Goal: Transaction & Acquisition: Obtain resource

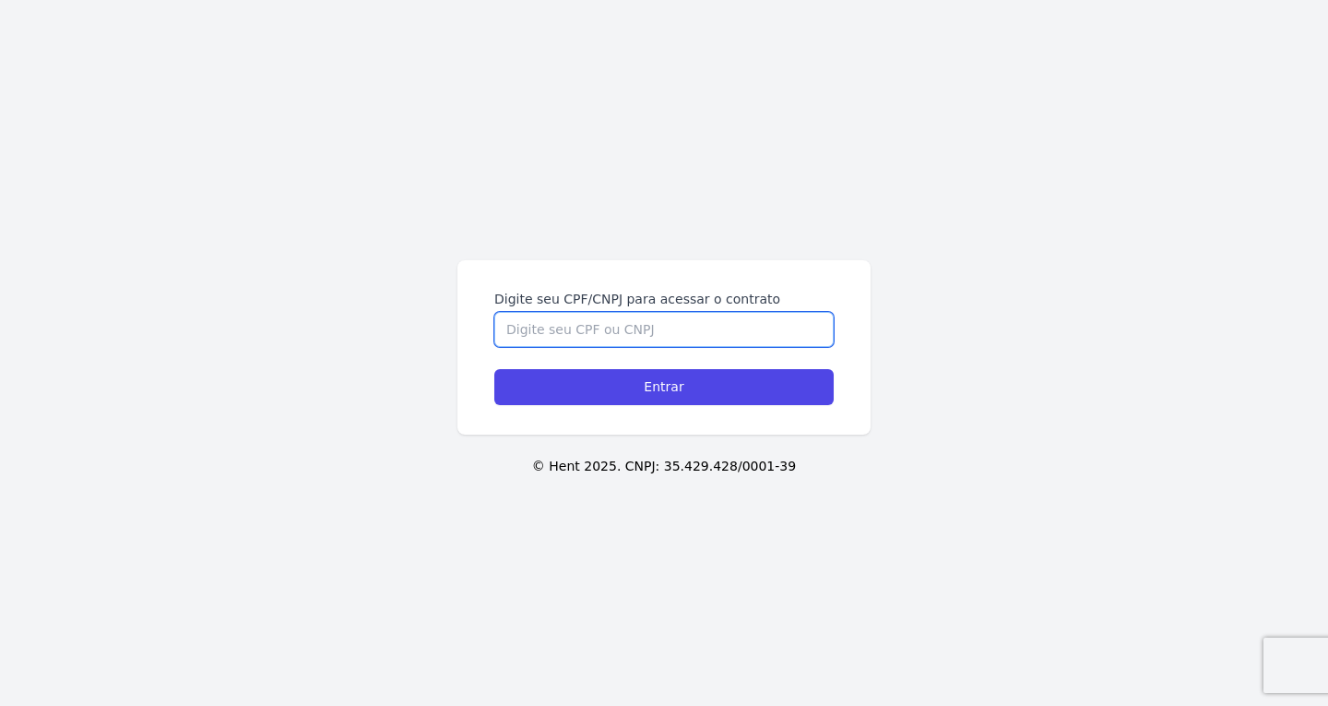
click at [570, 341] on input "Digite seu CPF/CNPJ para acessar o contrato" at bounding box center [663, 329] width 339 height 35
paste input "494.941.758-40"
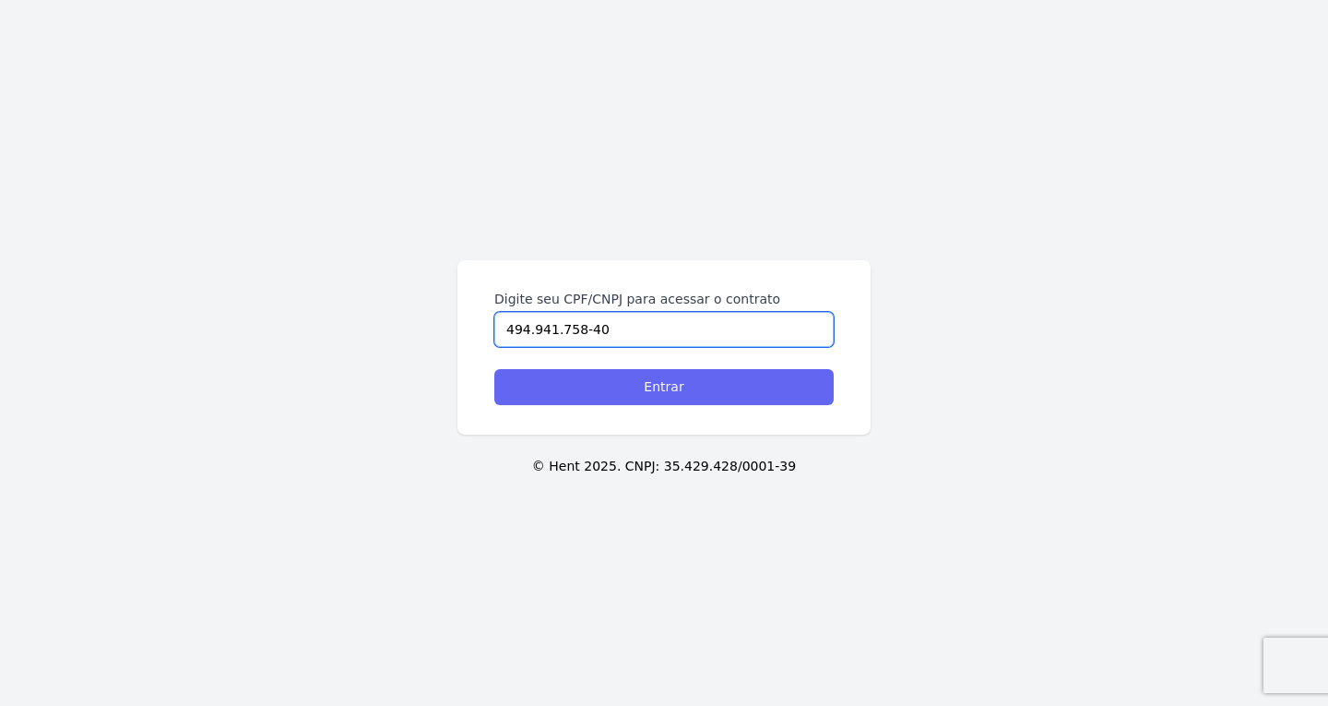
type input "494.941.758-40"
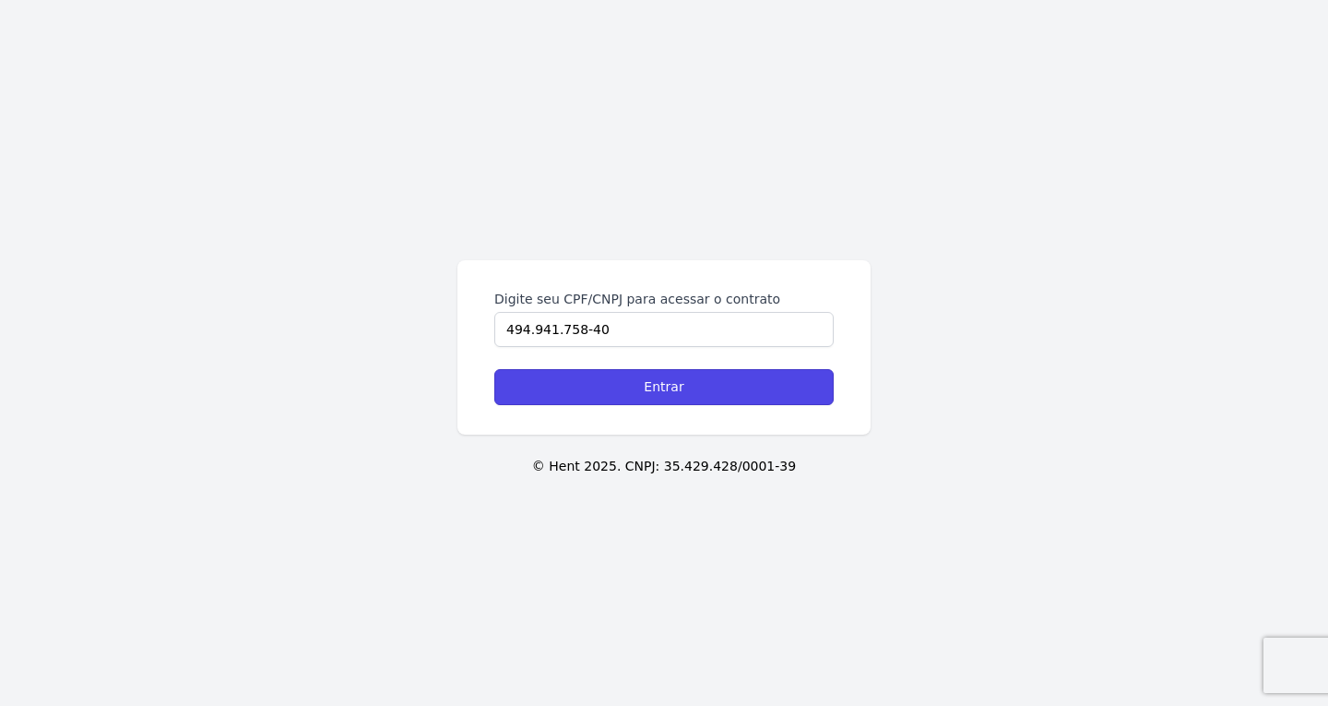
drag, startPoint x: 589, startPoint y: 380, endPoint x: 612, endPoint y: 363, distance: 28.2
click at [590, 380] on input "Entrar" at bounding box center [663, 387] width 339 height 36
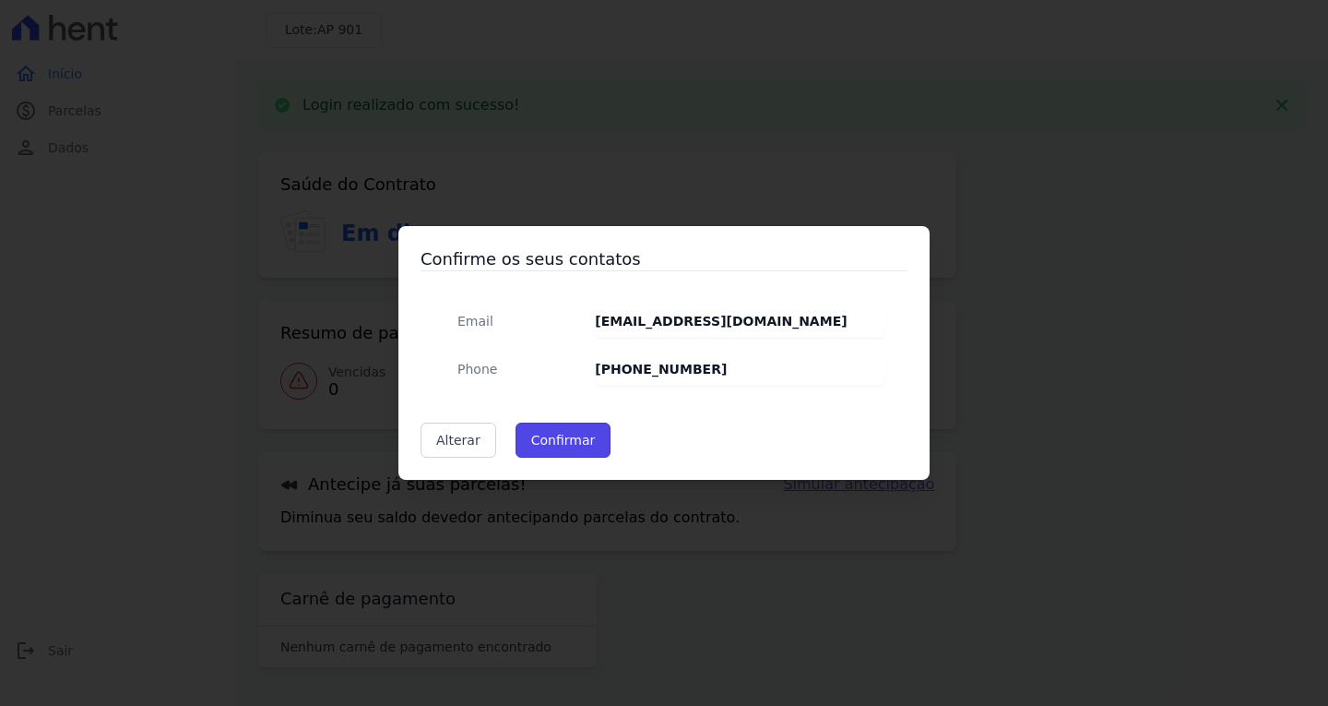
click at [554, 449] on button "Confirmar" at bounding box center [564, 439] width 96 height 35
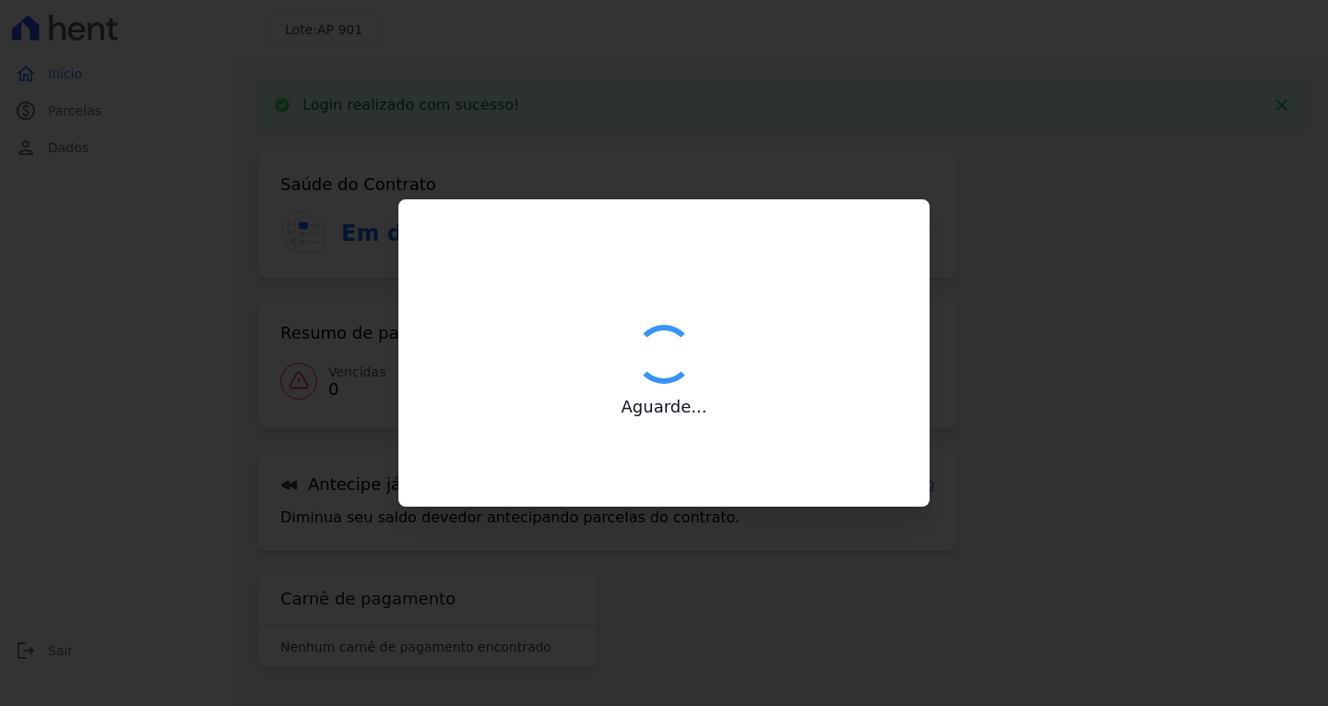
type input "Contatos confirmados com sucesso."
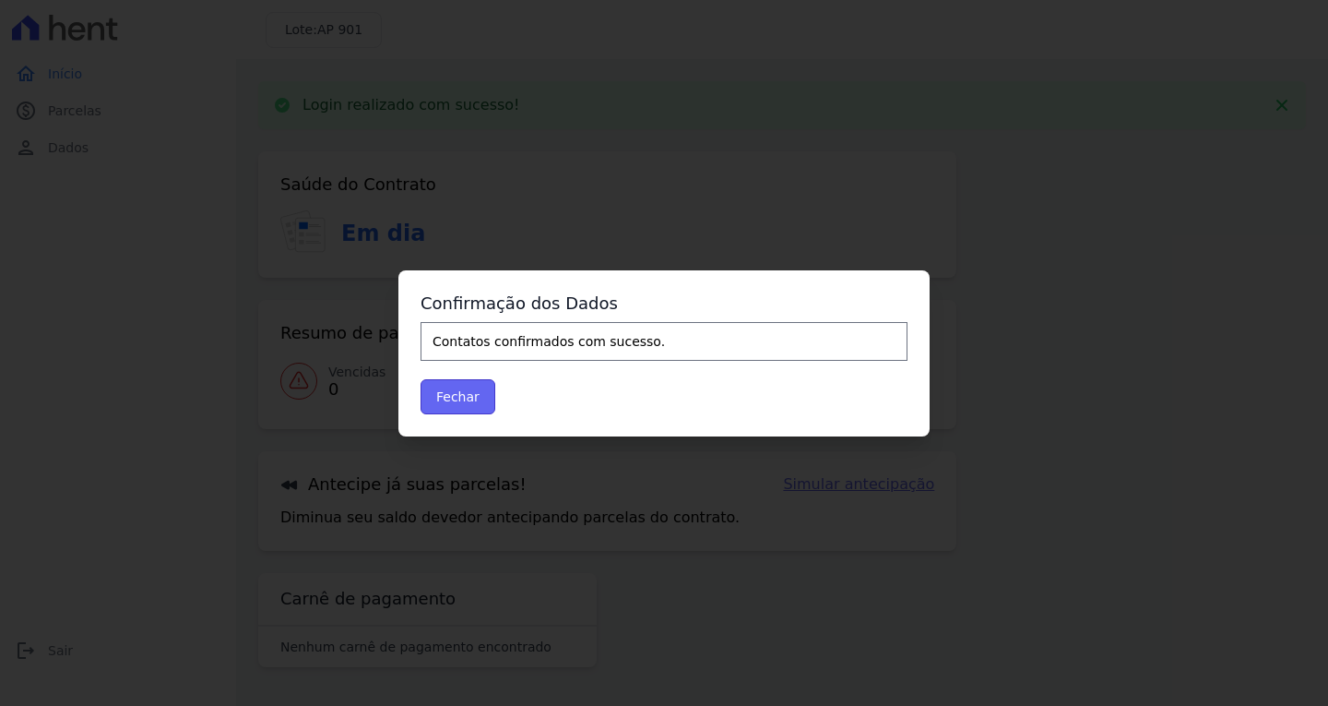
click at [448, 397] on button "Fechar" at bounding box center [458, 396] width 75 height 35
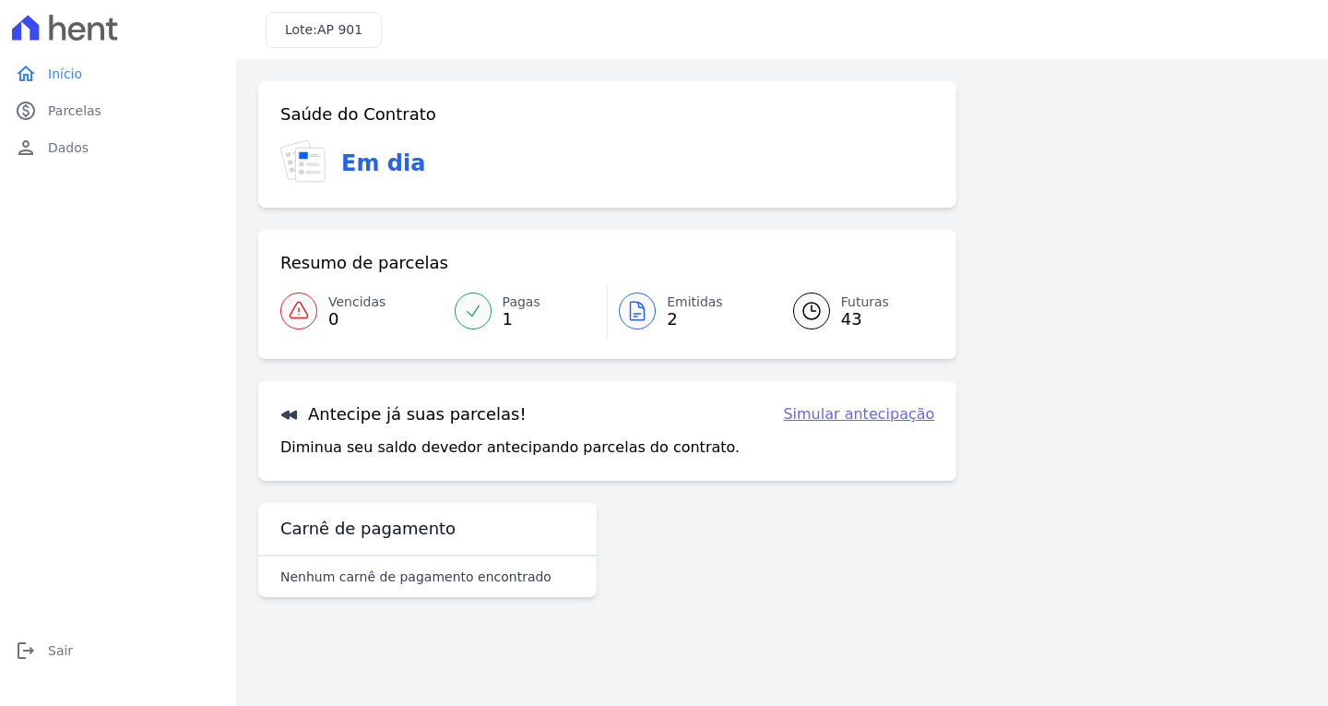
click at [627, 293] on link "Emitidas 2" at bounding box center [689, 311] width 163 height 52
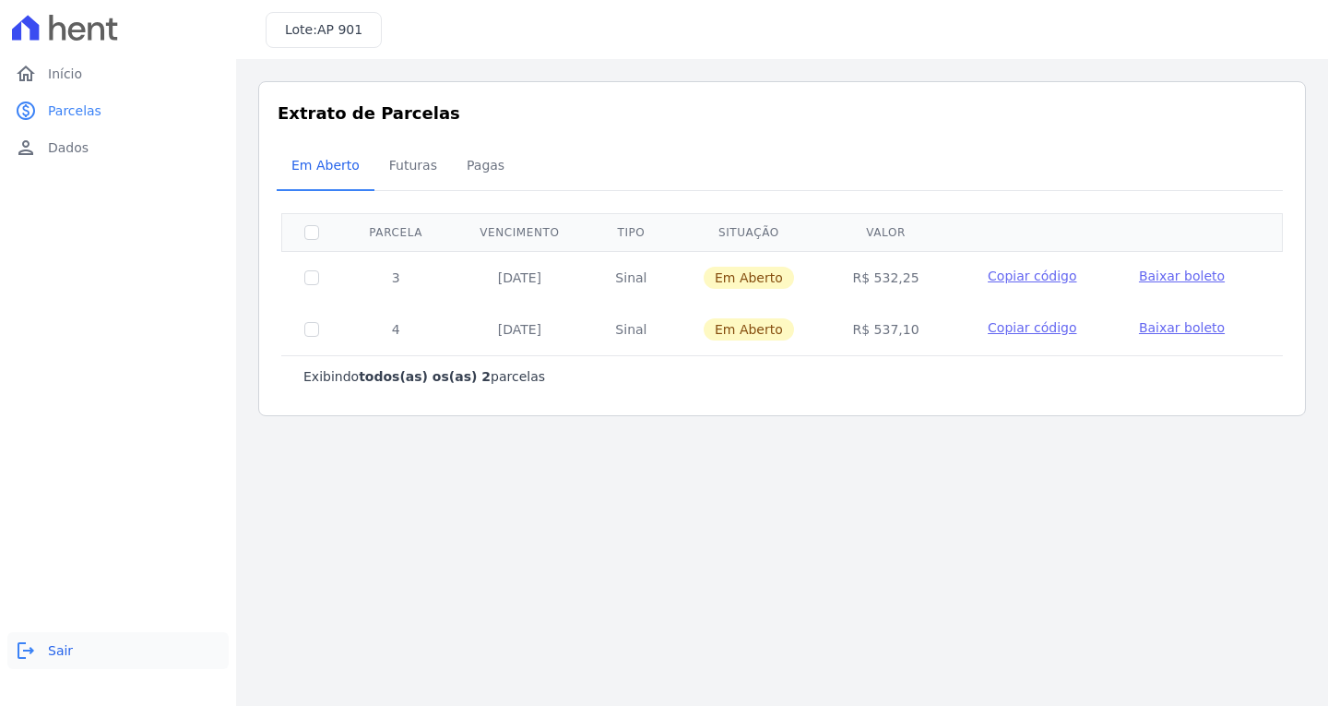
click at [33, 656] on icon "logout" at bounding box center [26, 650] width 22 height 22
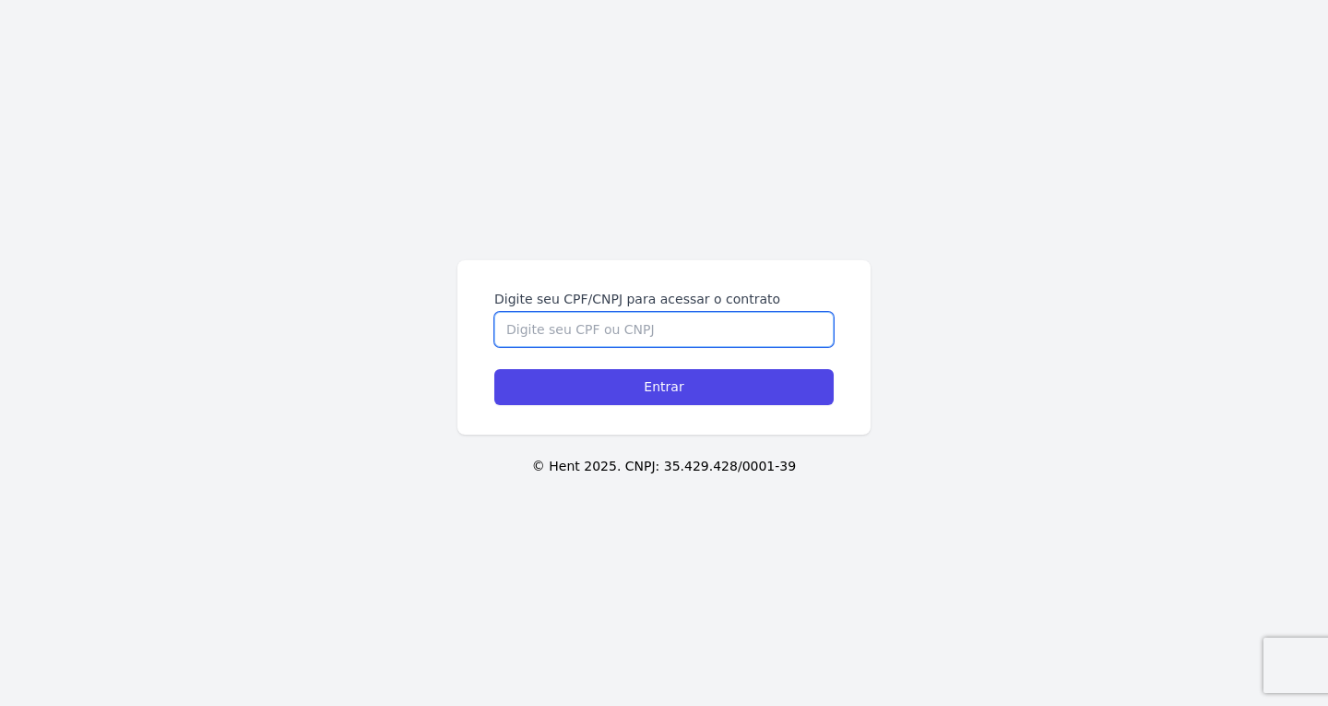
click at [607, 324] on input "Digite seu CPF/CNPJ para acessar o contrato" at bounding box center [663, 329] width 339 height 35
paste input "375.780.588-78"
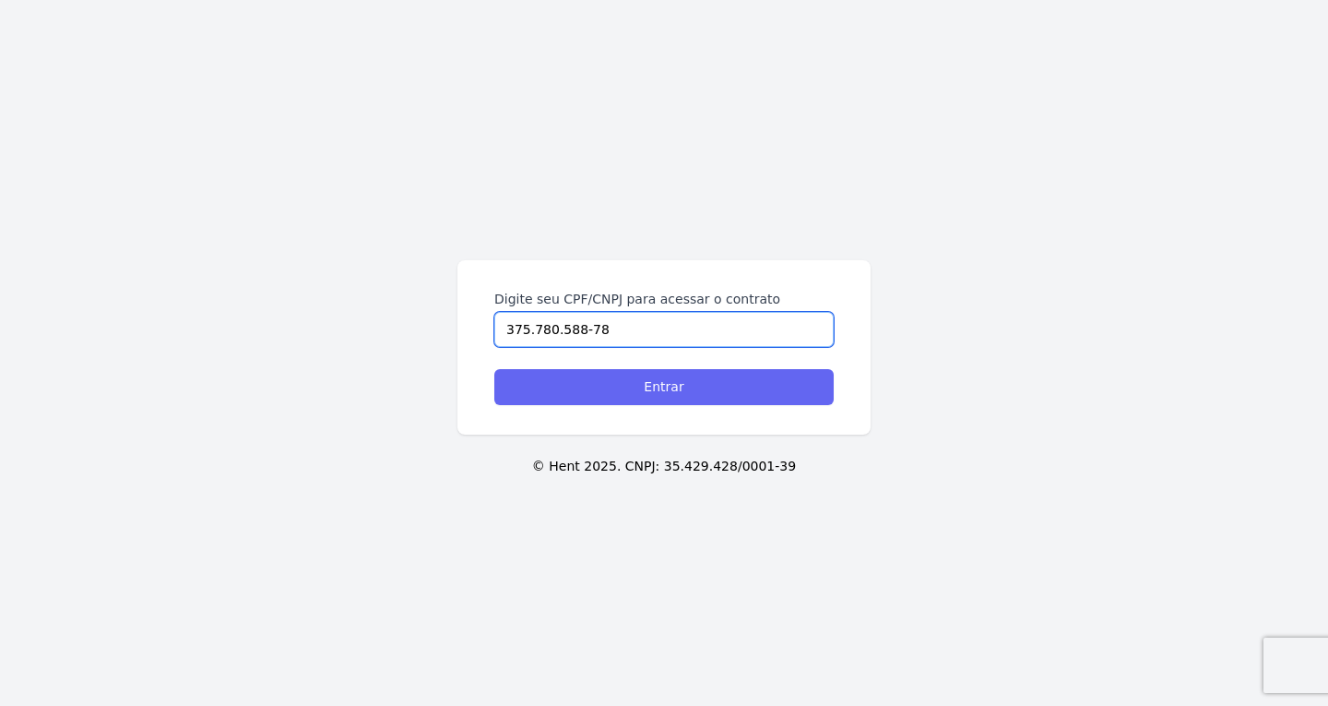
type input "375.780.588-78"
click at [608, 379] on input "Entrar" at bounding box center [663, 387] width 339 height 36
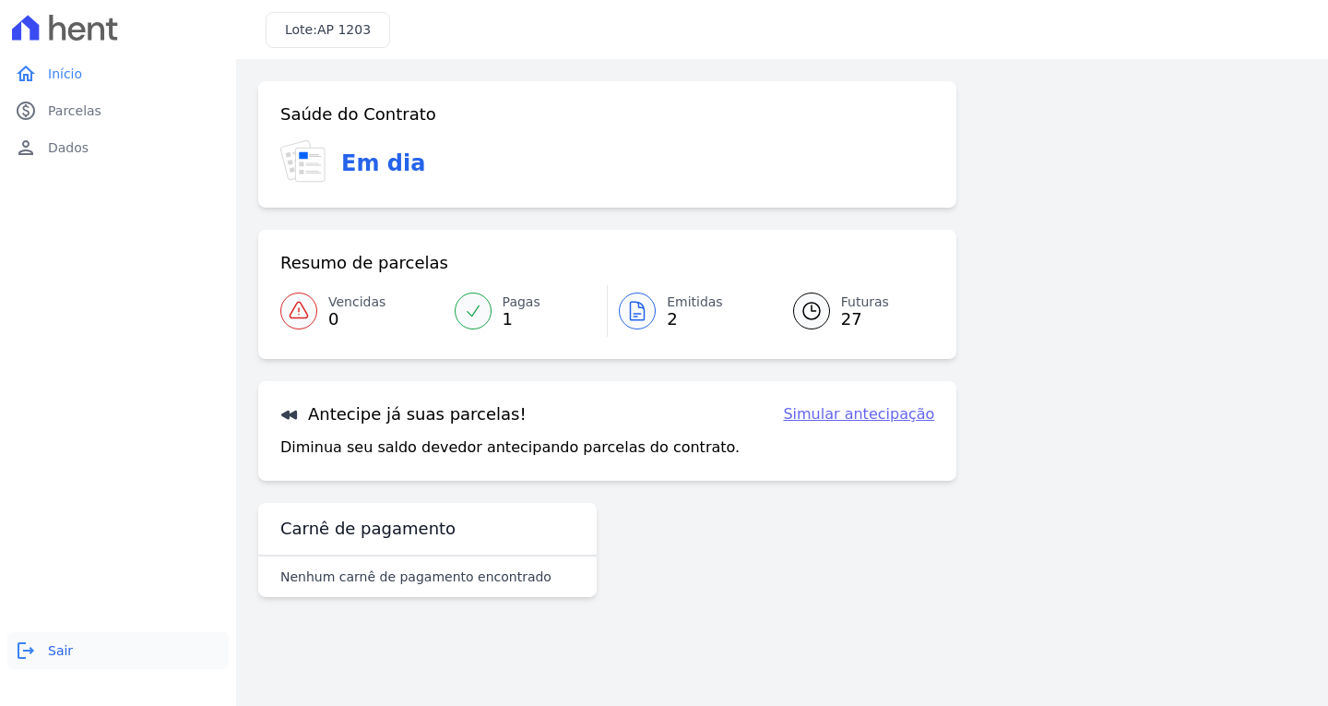
click at [62, 649] on span "Sair" at bounding box center [60, 650] width 25 height 18
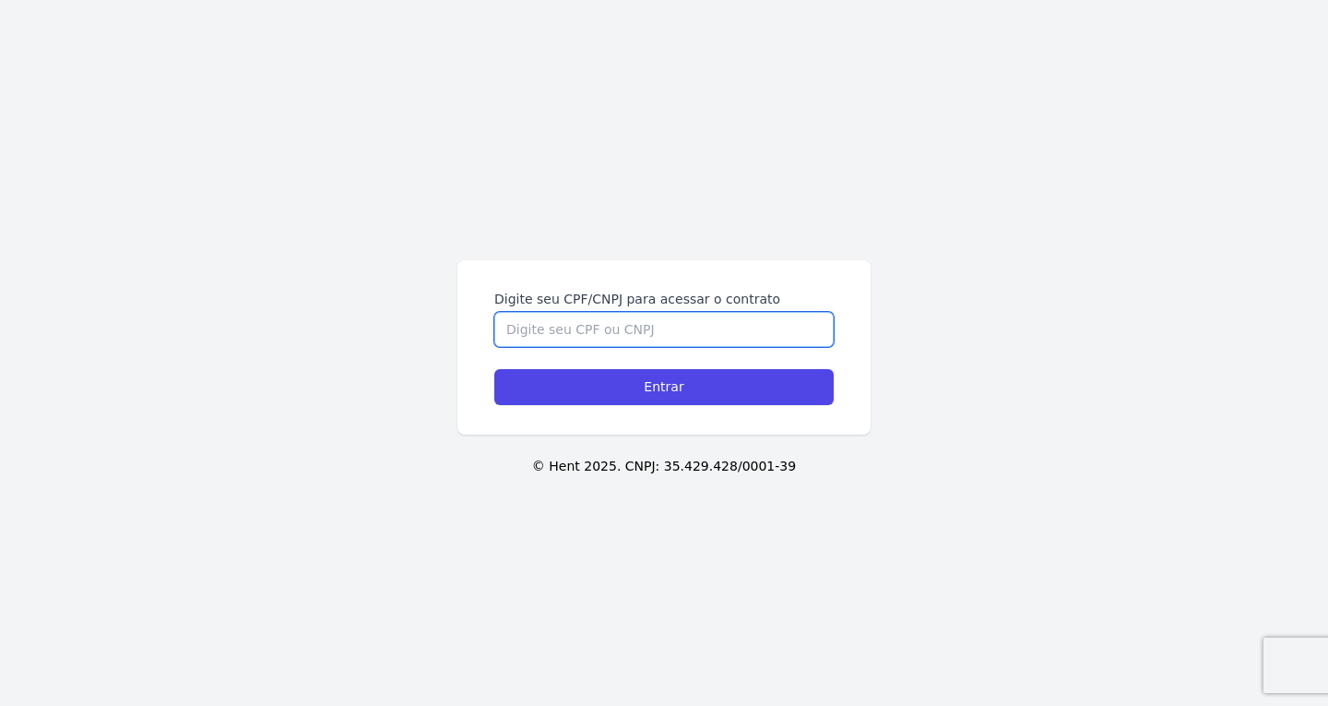
click at [598, 321] on input "Digite seu CPF/CNPJ para acessar o contrato" at bounding box center [663, 329] width 339 height 35
paste input "[PERSON_NAME]"
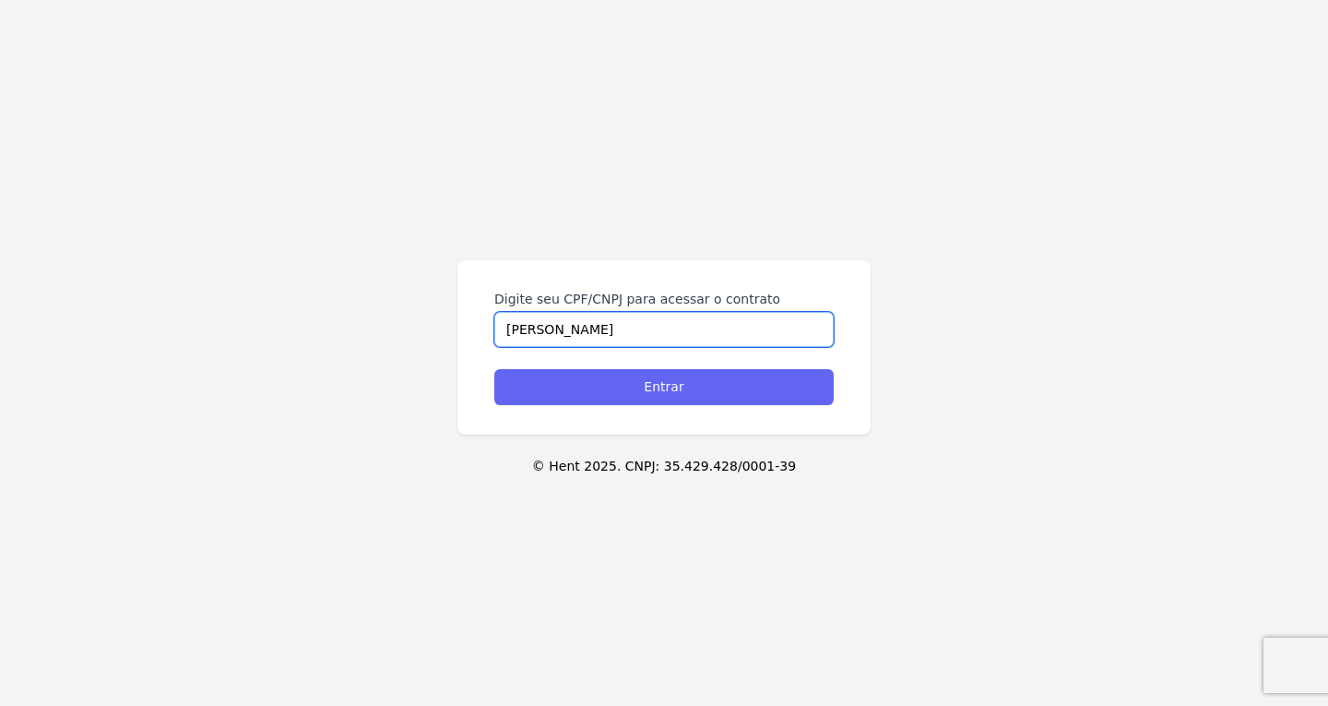
type input "Vitor Fonseca Assu"
click at [593, 383] on input "Entrar" at bounding box center [663, 387] width 339 height 36
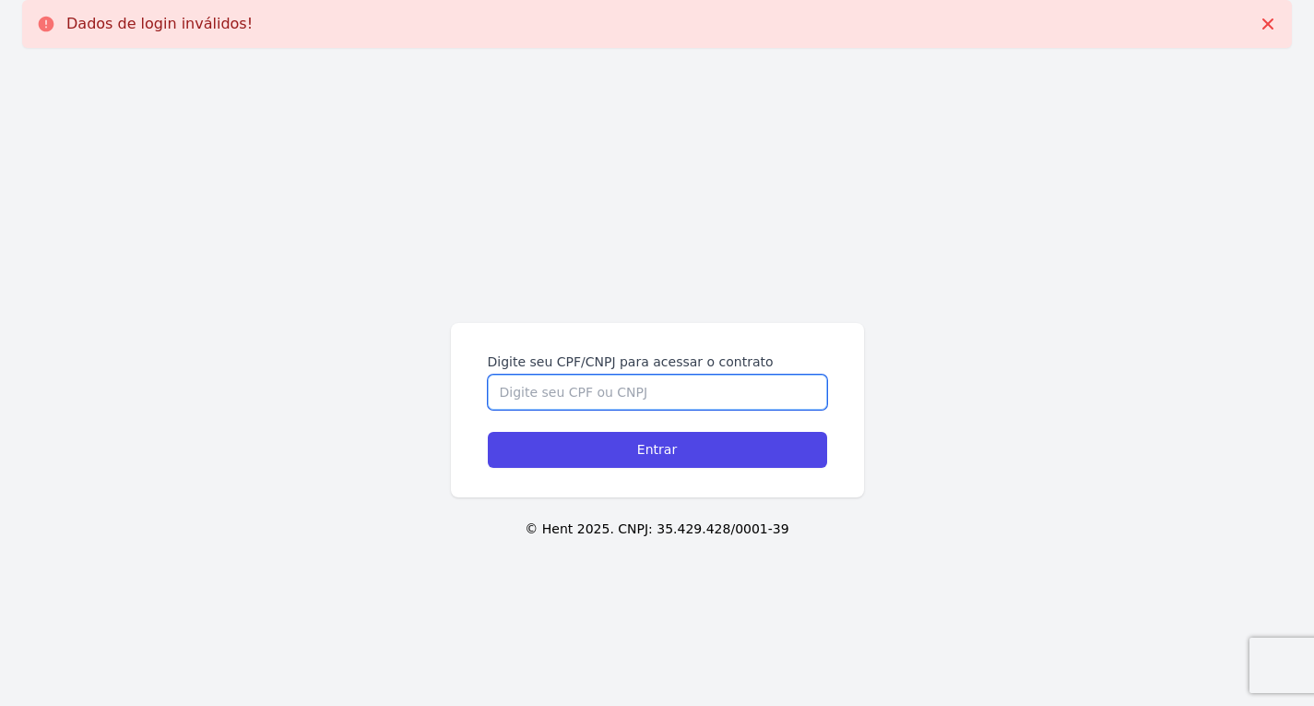
click at [661, 382] on input "Digite seu CPF/CNPJ para acessar o contrato" at bounding box center [657, 392] width 339 height 35
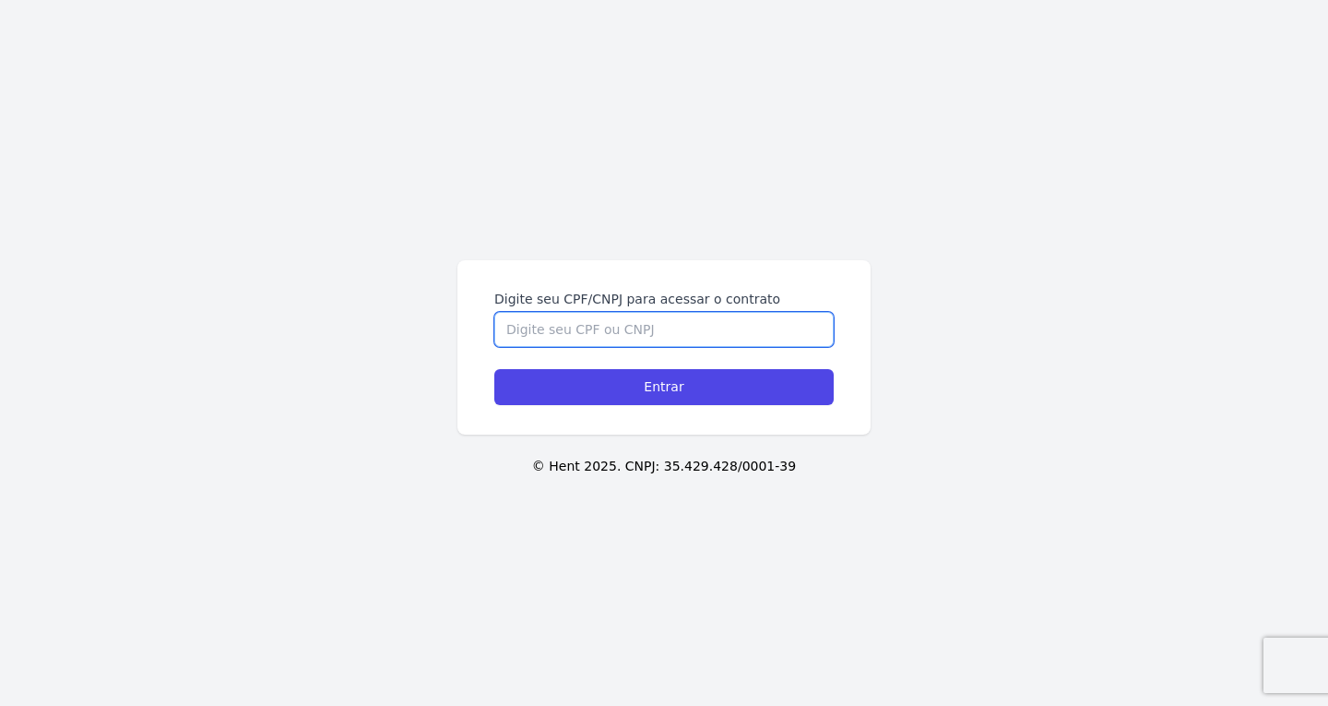
click at [589, 327] on input "Digite seu CPF/CNPJ para acessar o contrato" at bounding box center [663, 329] width 339 height 35
paste input "494.941.758-40"
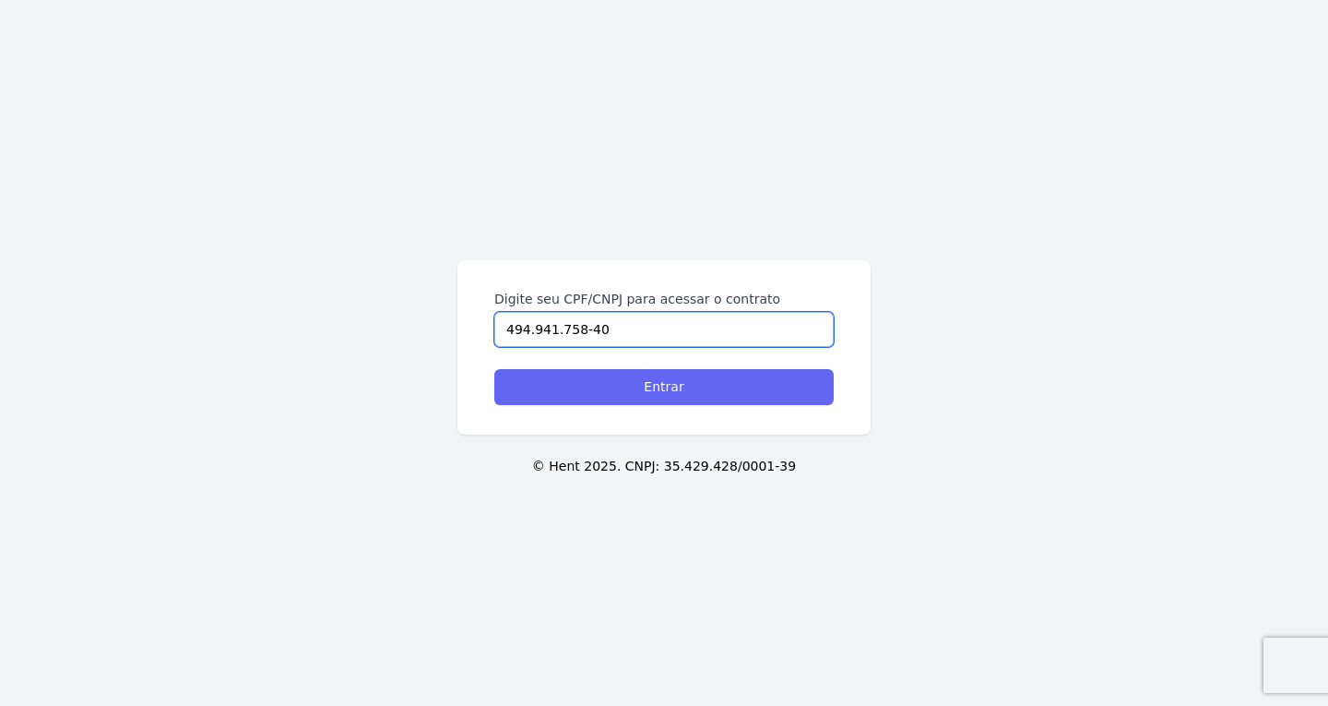
type input "494.941.758-40"
drag, startPoint x: 589, startPoint y: 377, endPoint x: 566, endPoint y: 383, distance: 22.8
click at [589, 379] on input "Entrar" at bounding box center [663, 387] width 339 height 36
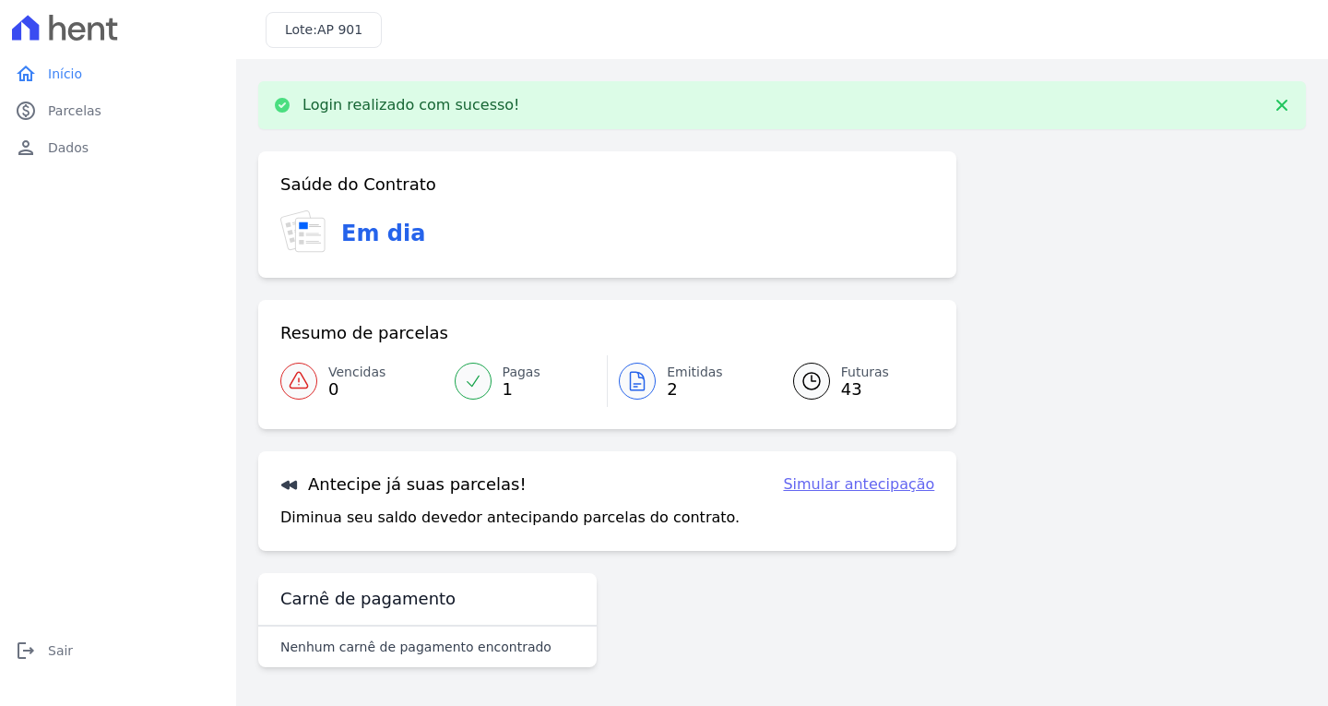
click at [648, 368] on div at bounding box center [637, 381] width 37 height 37
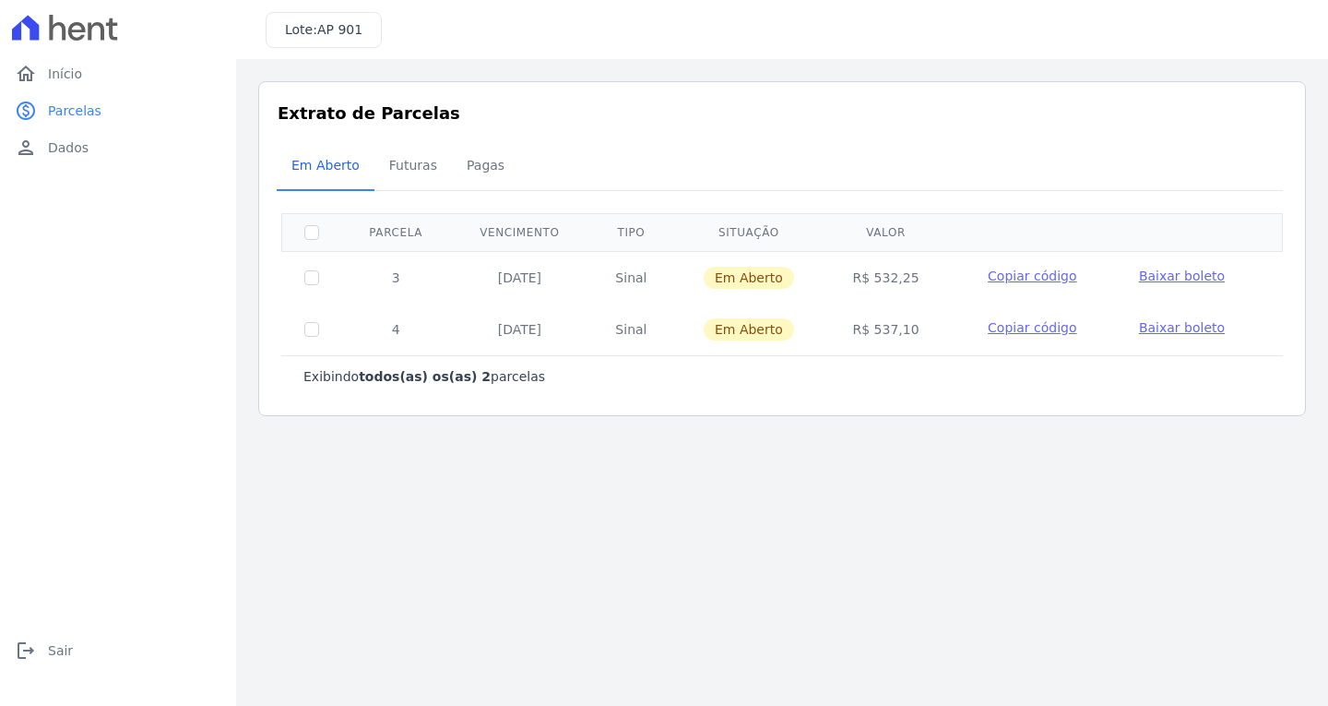
click at [1142, 278] on span "Baixar boleto" at bounding box center [1182, 275] width 86 height 15
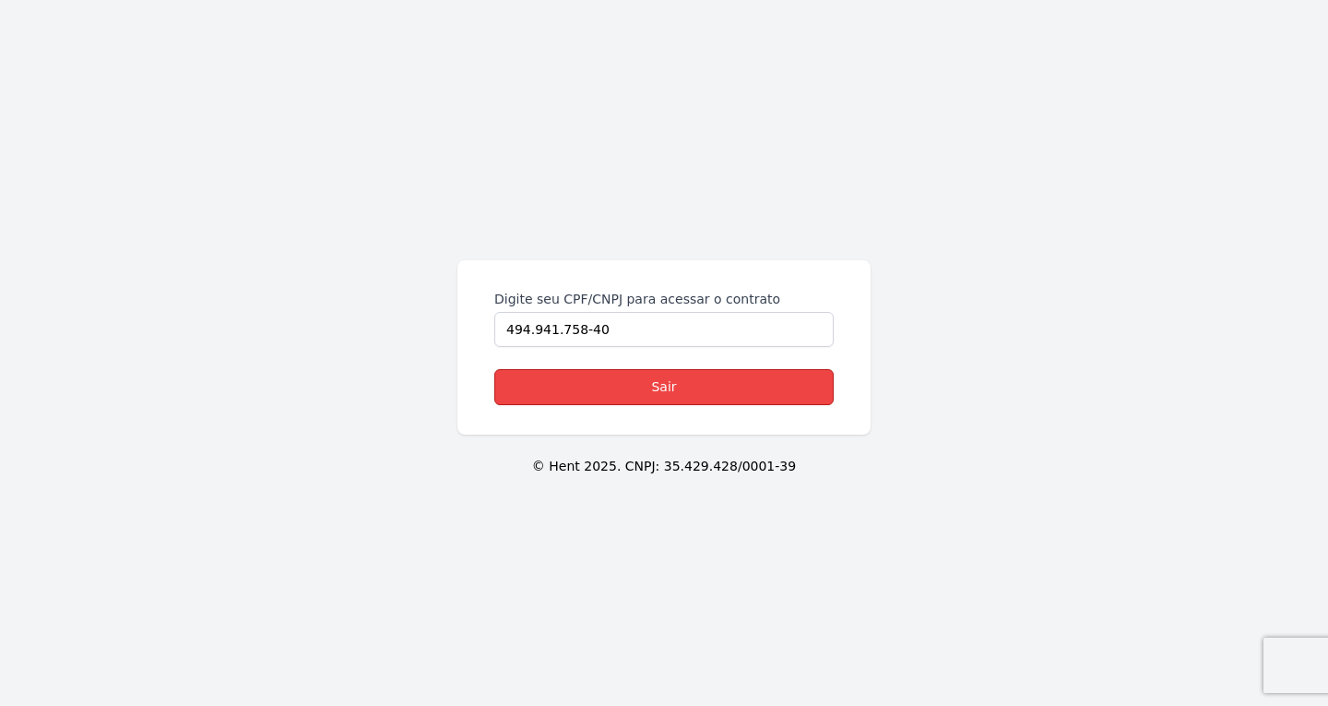
click at [610, 389] on link "Sair" at bounding box center [663, 387] width 339 height 36
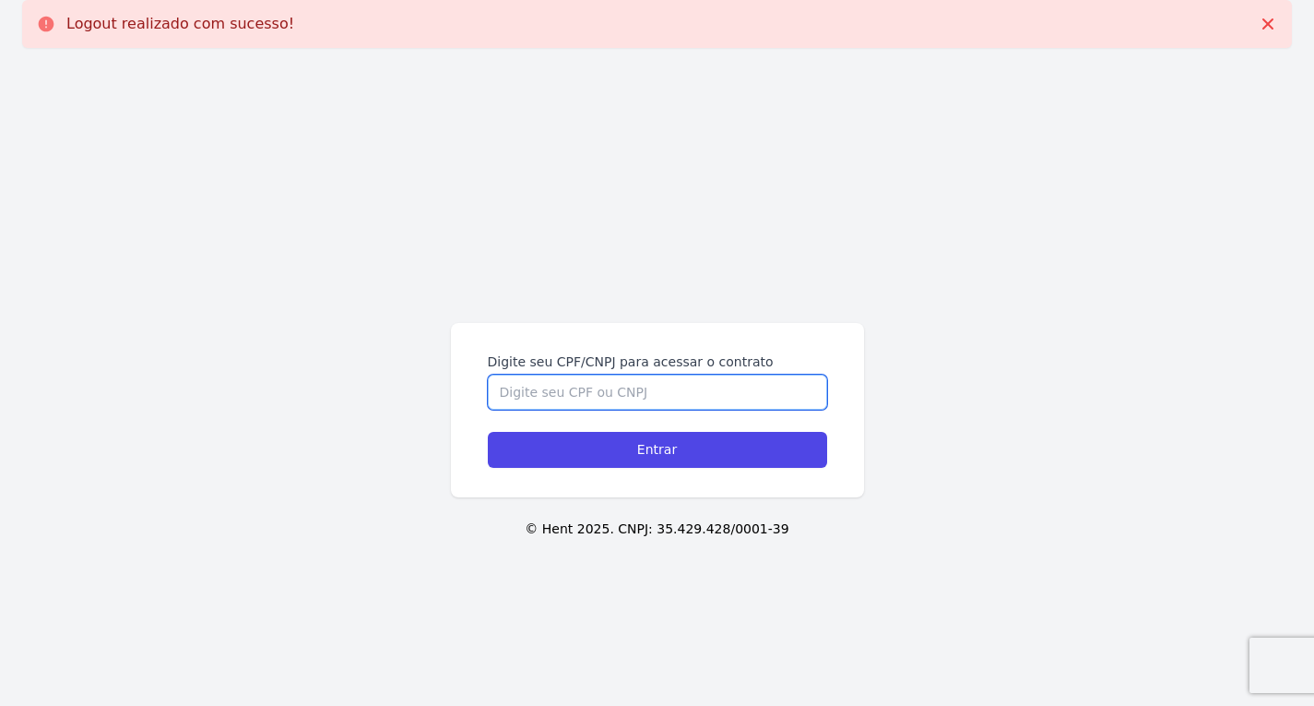
click at [542, 385] on input "Digite seu CPF/CNPJ para acessar o contrato" at bounding box center [657, 392] width 339 height 35
paste input "494.941.758-40"
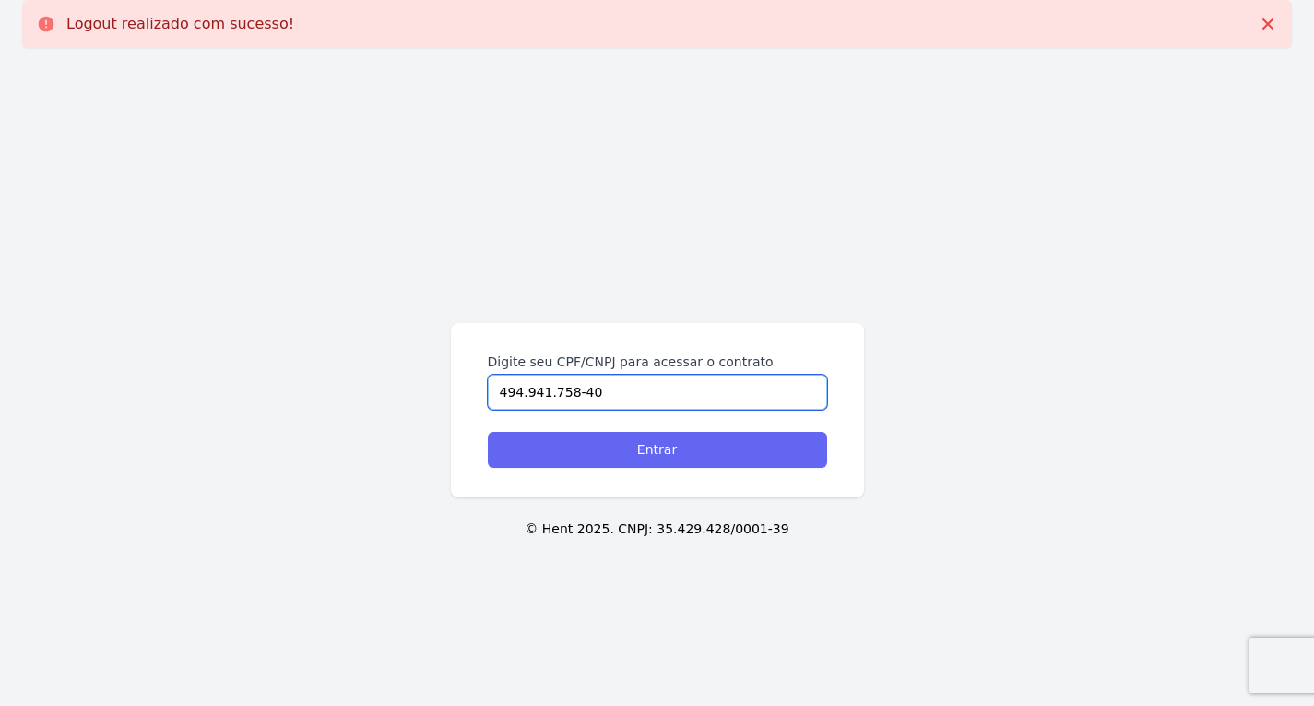
type input "494.941.758-40"
click at [571, 449] on input "Entrar" at bounding box center [657, 450] width 339 height 36
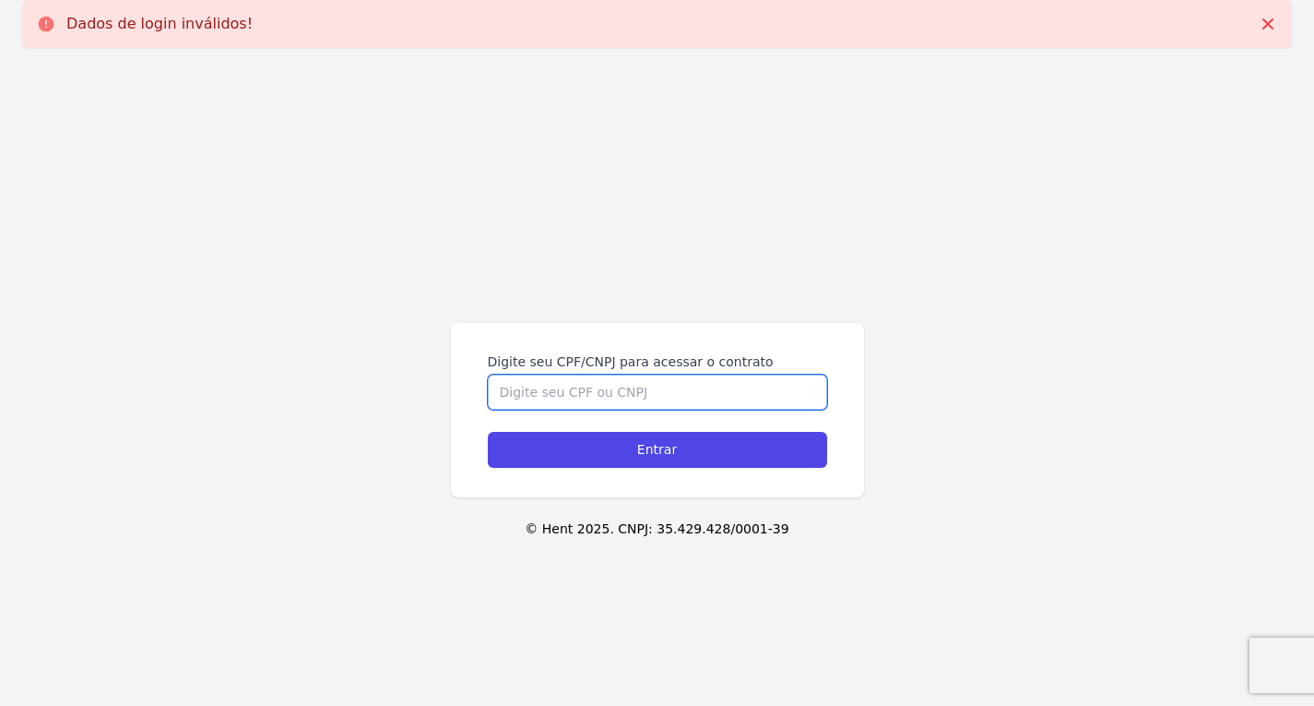
click at [552, 399] on input "Digite seu CPF/CNPJ para acessar o contrato" at bounding box center [657, 392] width 339 height 35
paste input "494.941.758-40"
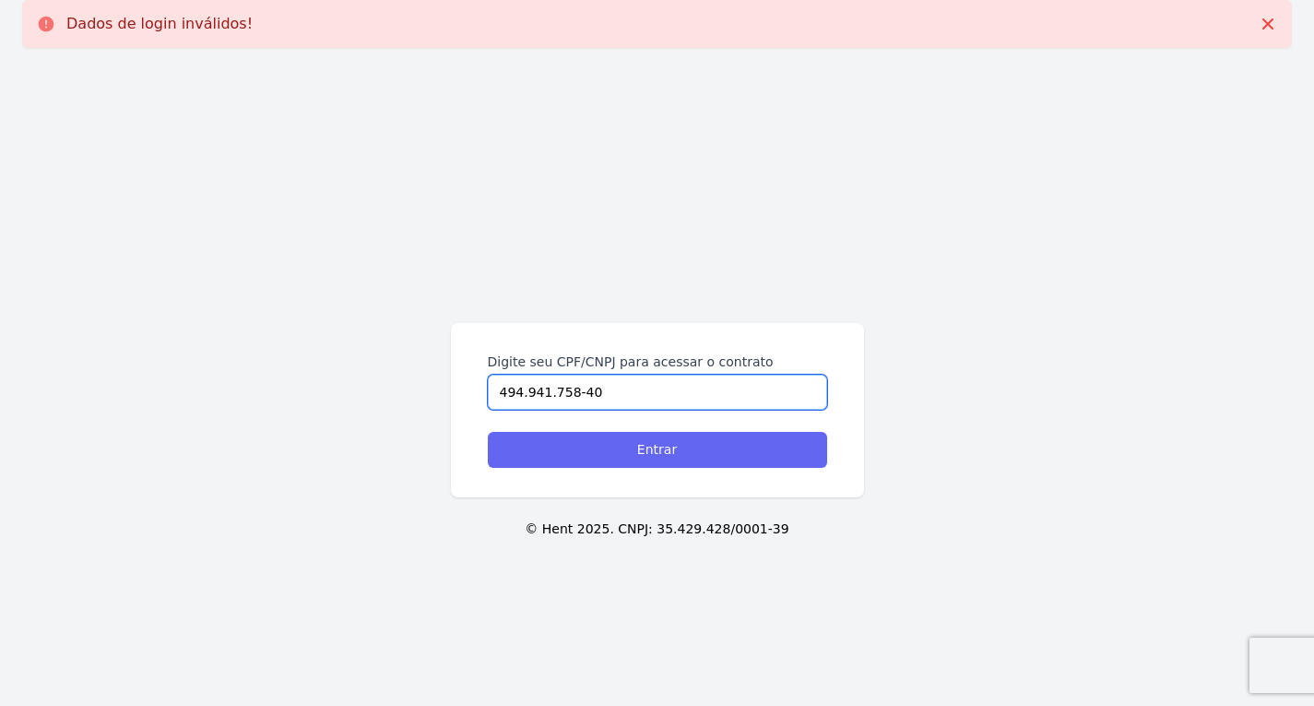
type input "494.941.758-40"
click at [569, 442] on input "Entrar" at bounding box center [657, 450] width 339 height 36
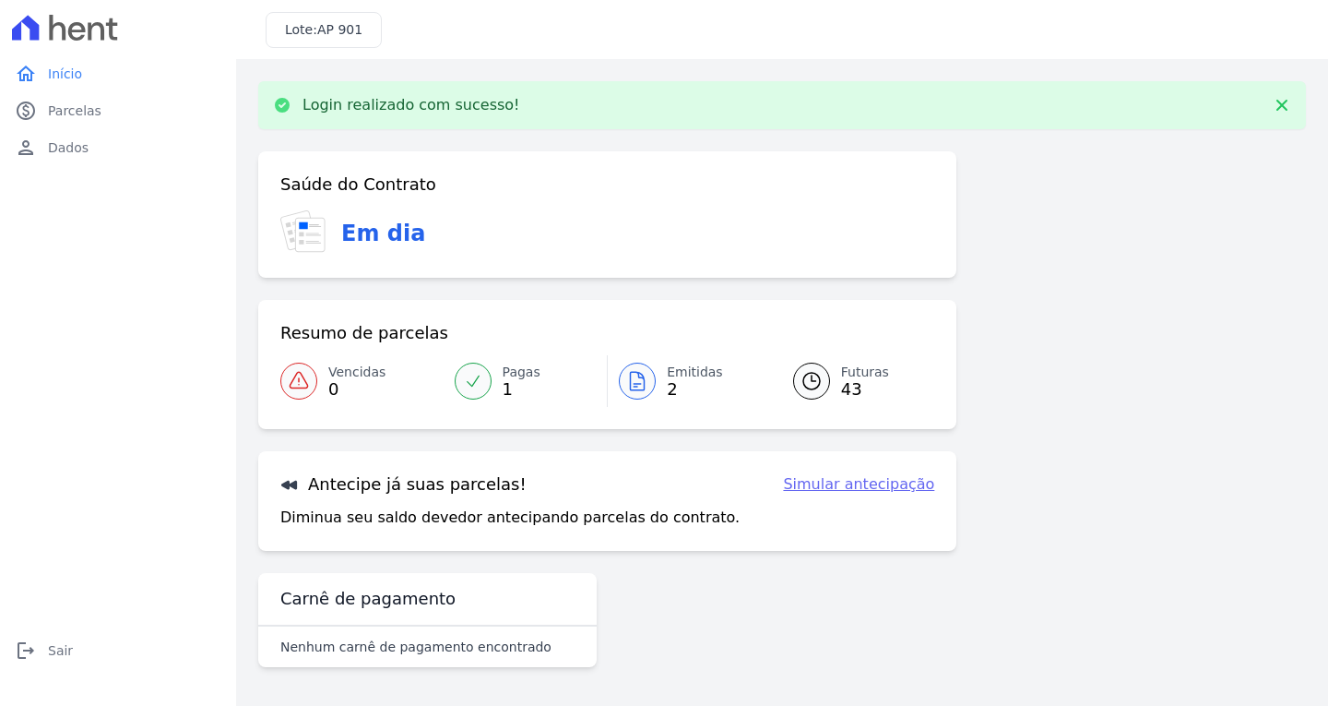
click at [639, 379] on icon at bounding box center [637, 381] width 22 height 22
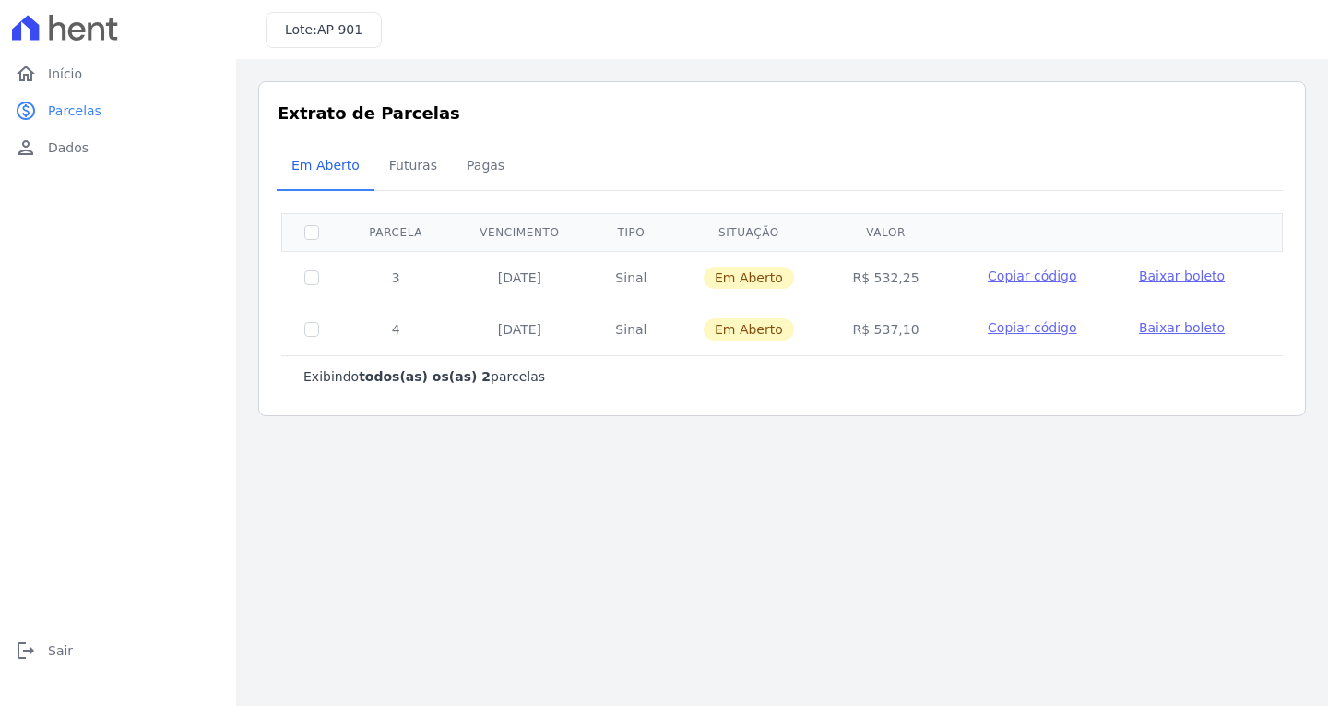
click at [1172, 277] on span "Baixar boleto" at bounding box center [1182, 275] width 86 height 15
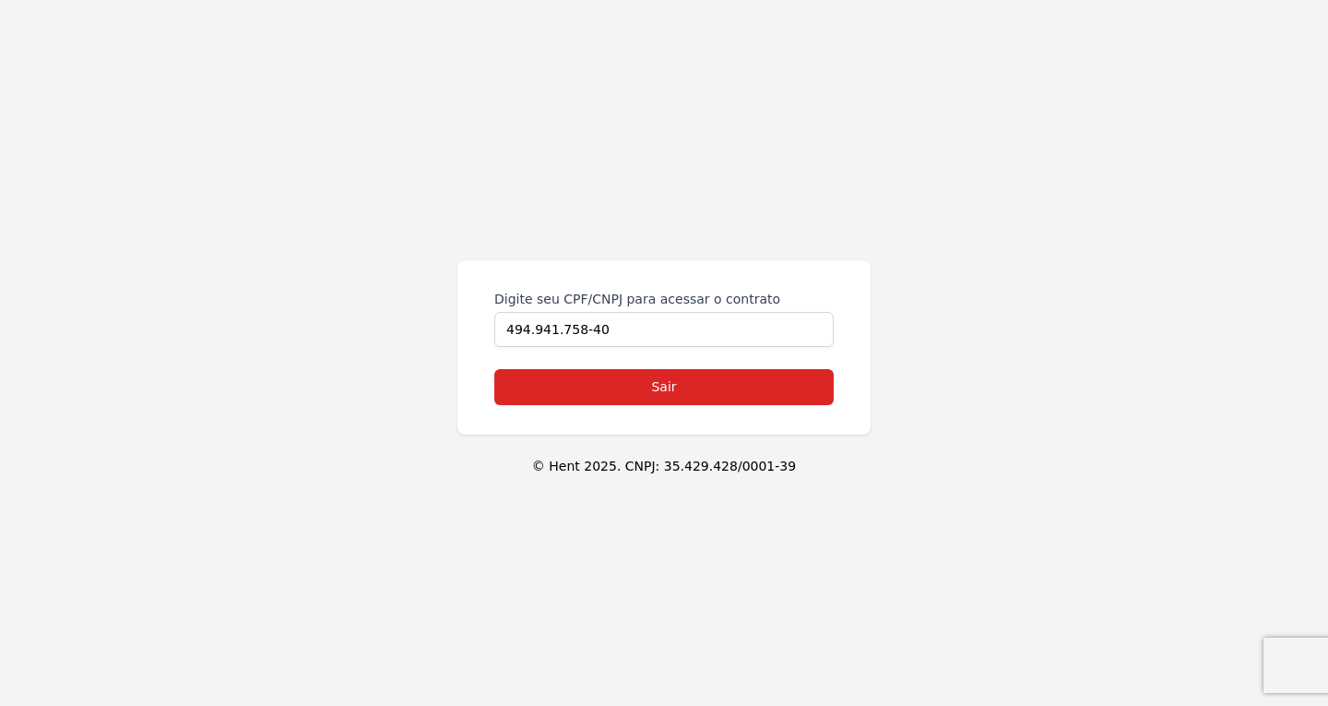
click at [625, 367] on form "Digite seu CPF/CNPJ para acessar o contrato 494.941.758-40 Sair" at bounding box center [663, 347] width 339 height 115
click at [630, 385] on link "Sair" at bounding box center [663, 387] width 339 height 36
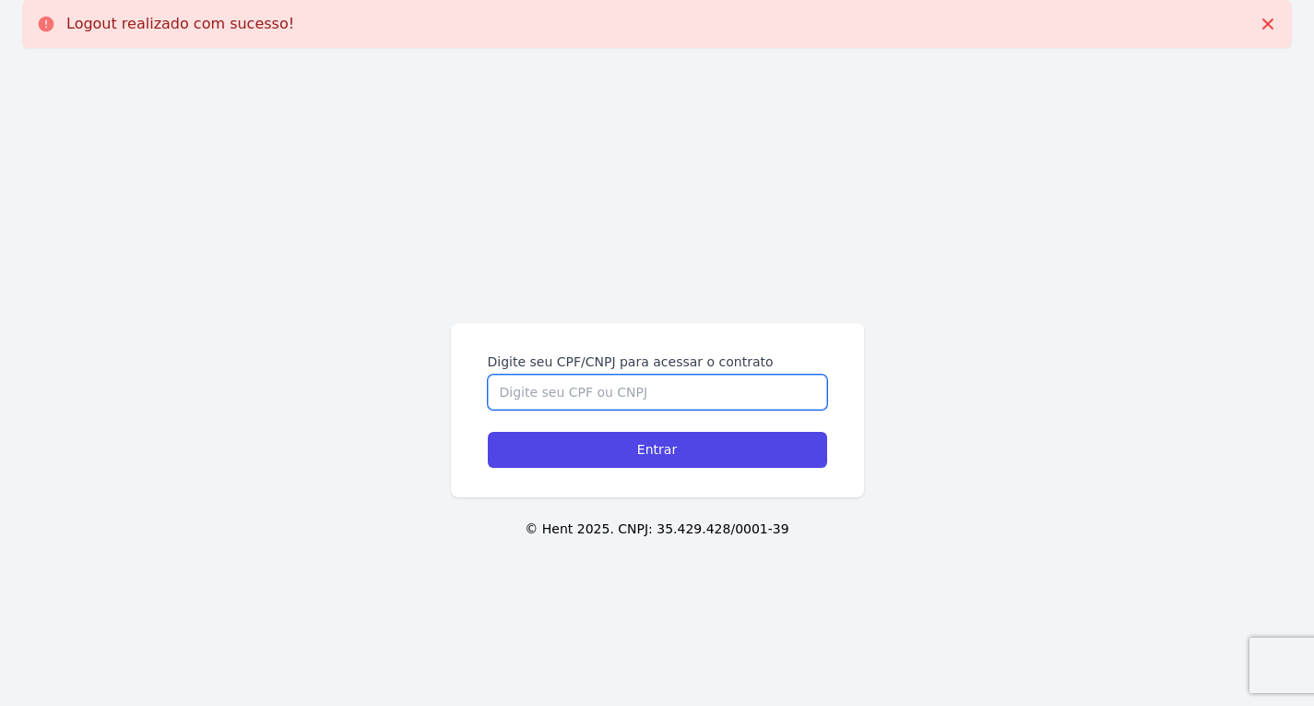
click at [593, 381] on input "Digite seu CPF/CNPJ para acessar o contrato" at bounding box center [657, 392] width 339 height 35
paste input "40929920848"
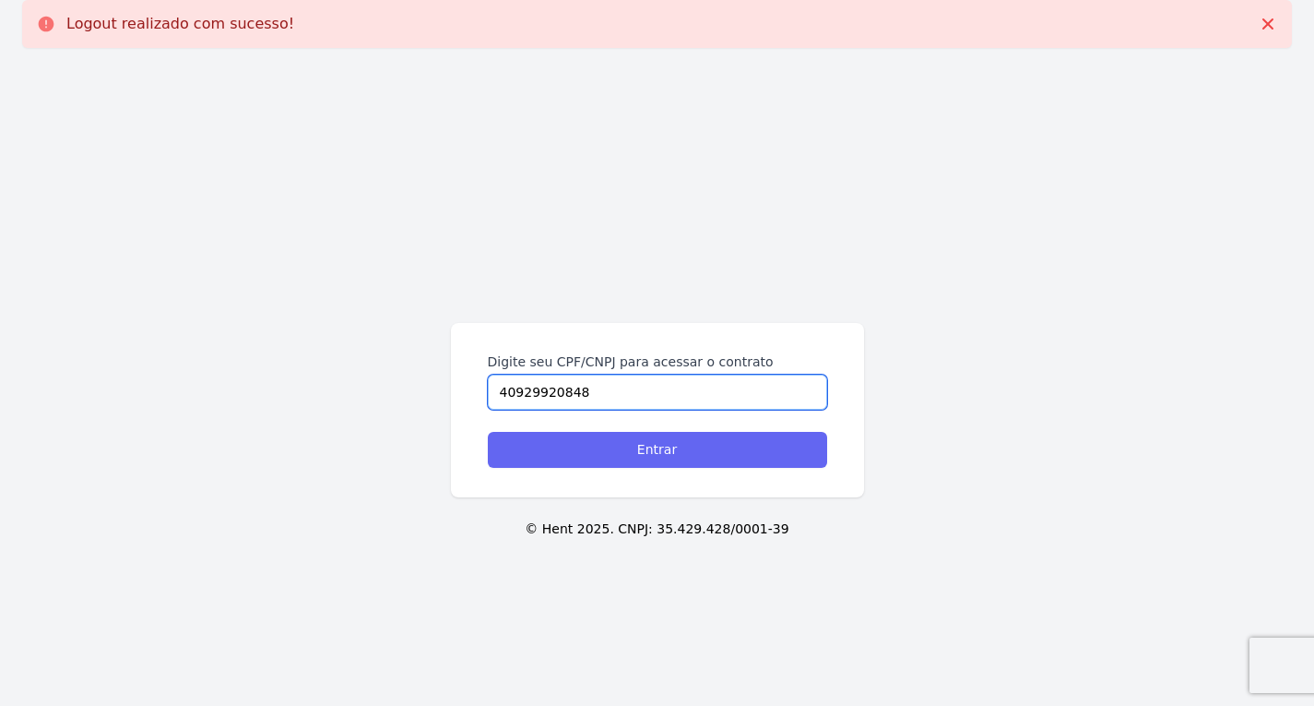
type input "40929920848"
click at [602, 442] on input "Entrar" at bounding box center [657, 450] width 339 height 36
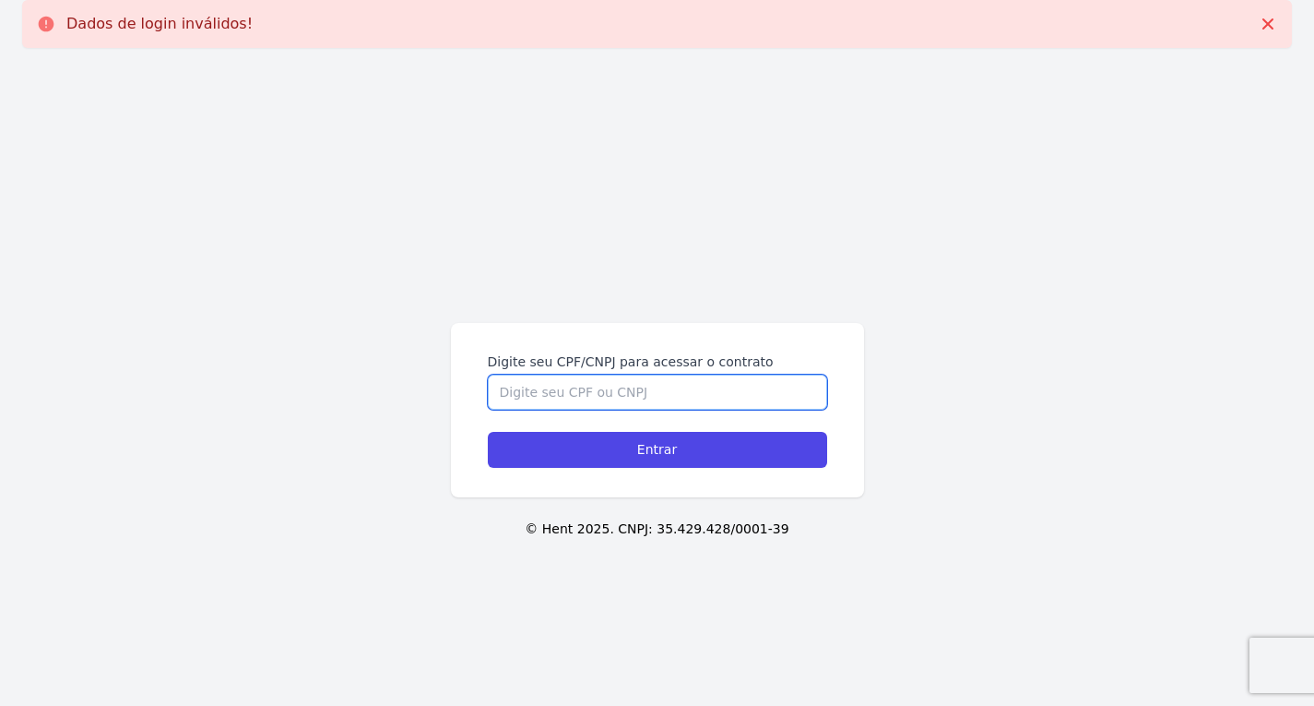
click at [553, 398] on input "Digite seu CPF/CNPJ para acessar o contrato" at bounding box center [657, 392] width 339 height 35
paste input "409.299.208-48"
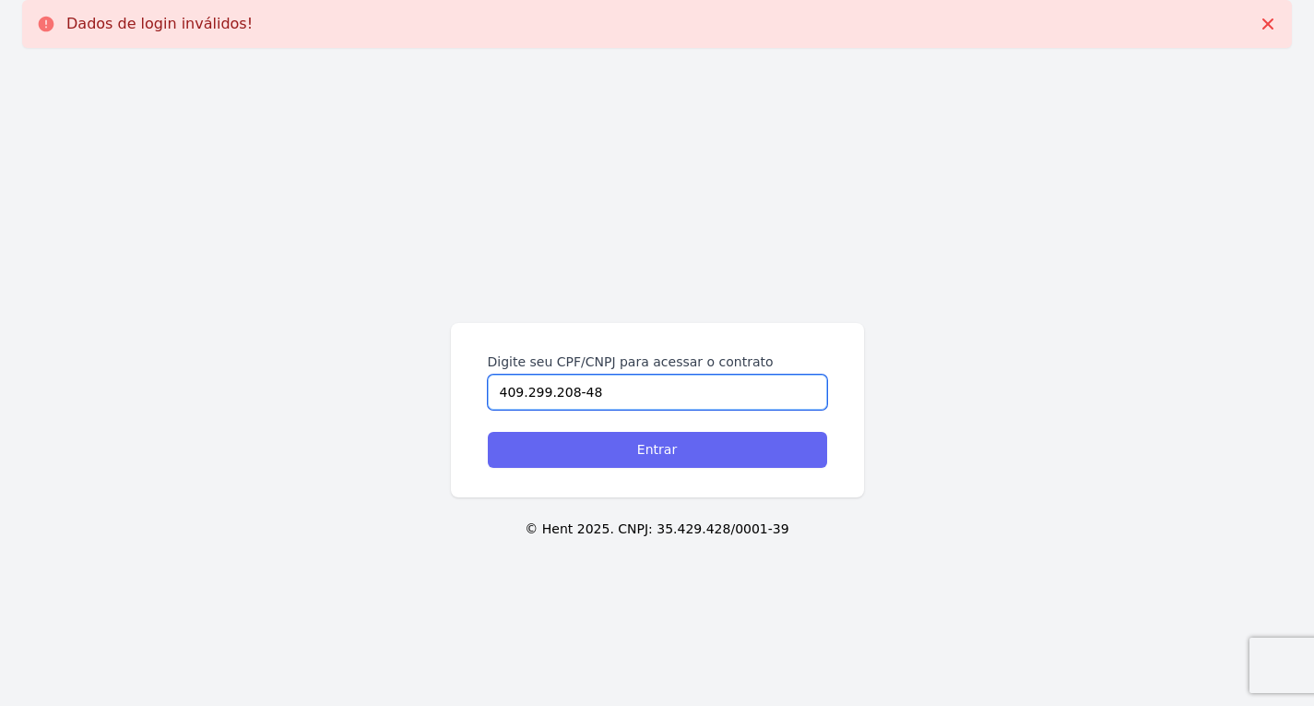
type input "409.299.208-48"
click at [568, 449] on input "Entrar" at bounding box center [657, 450] width 339 height 36
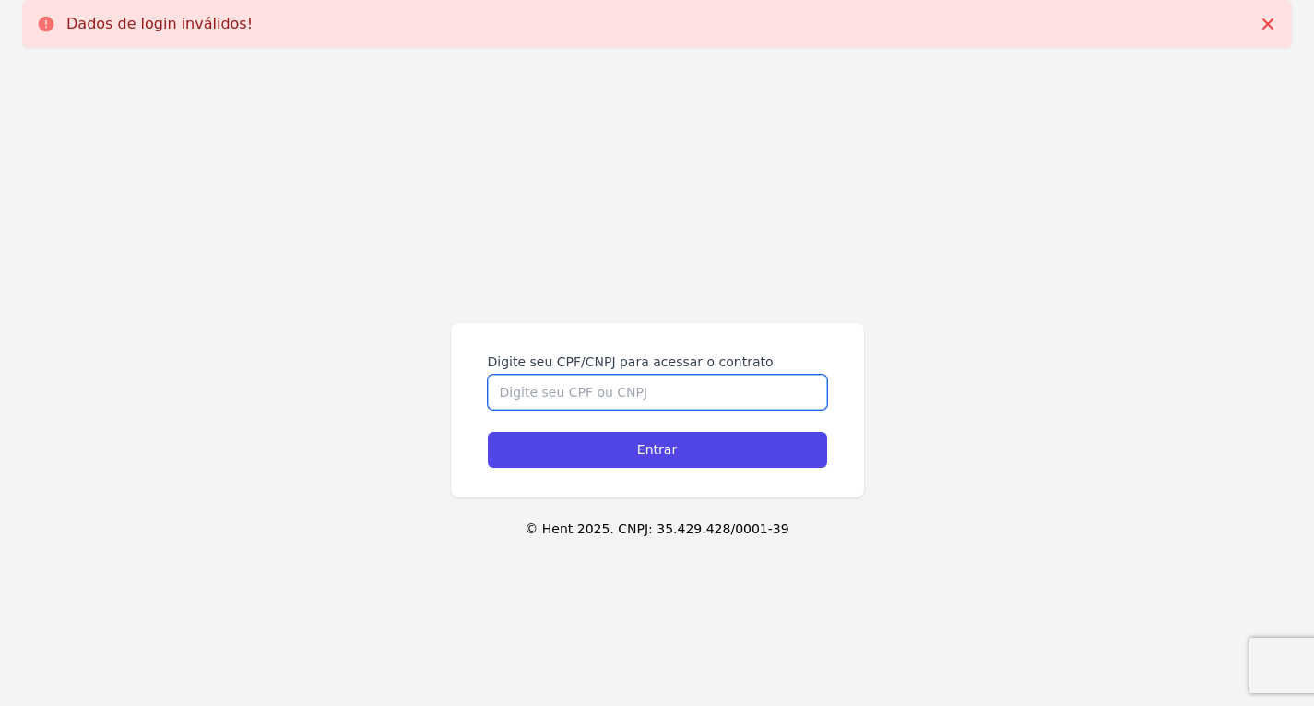
click at [568, 397] on input "Digite seu CPF/CNPJ para acessar o contrato" at bounding box center [657, 392] width 339 height 35
paste input "409.299.208-48"
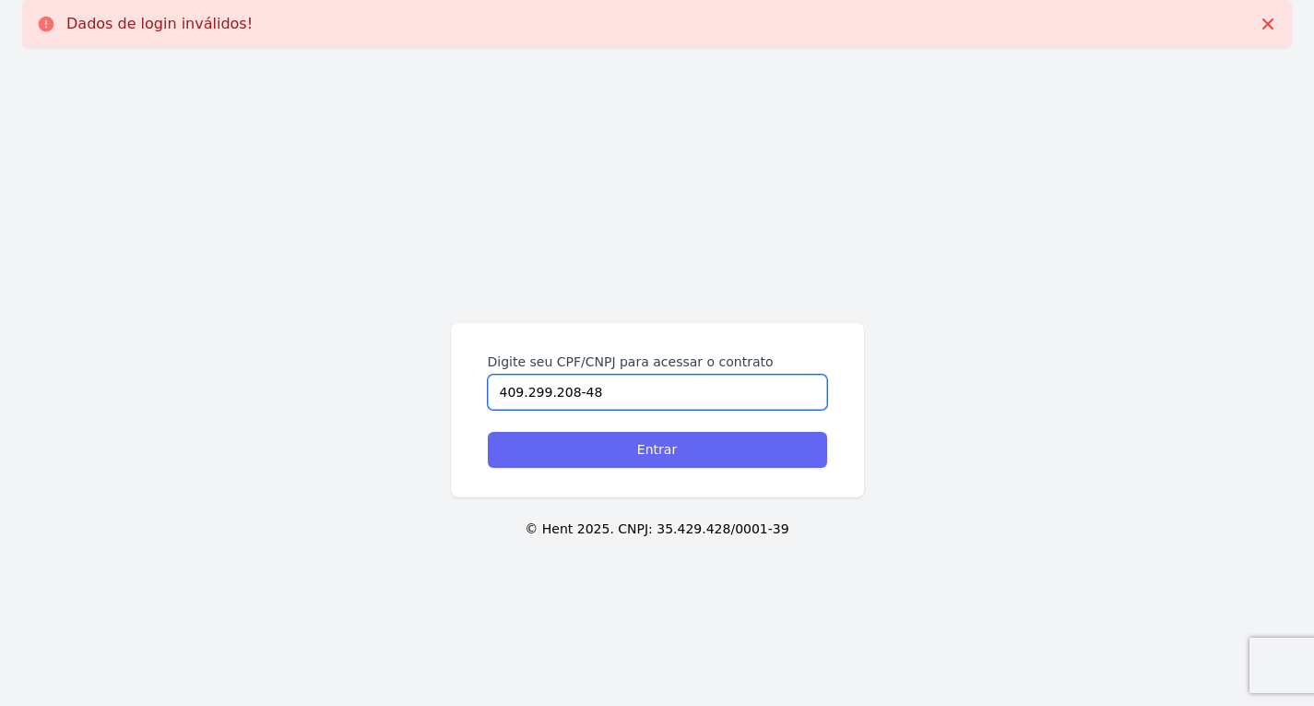
type input "409.299.208-48"
click at [562, 449] on input "Entrar" at bounding box center [657, 450] width 339 height 36
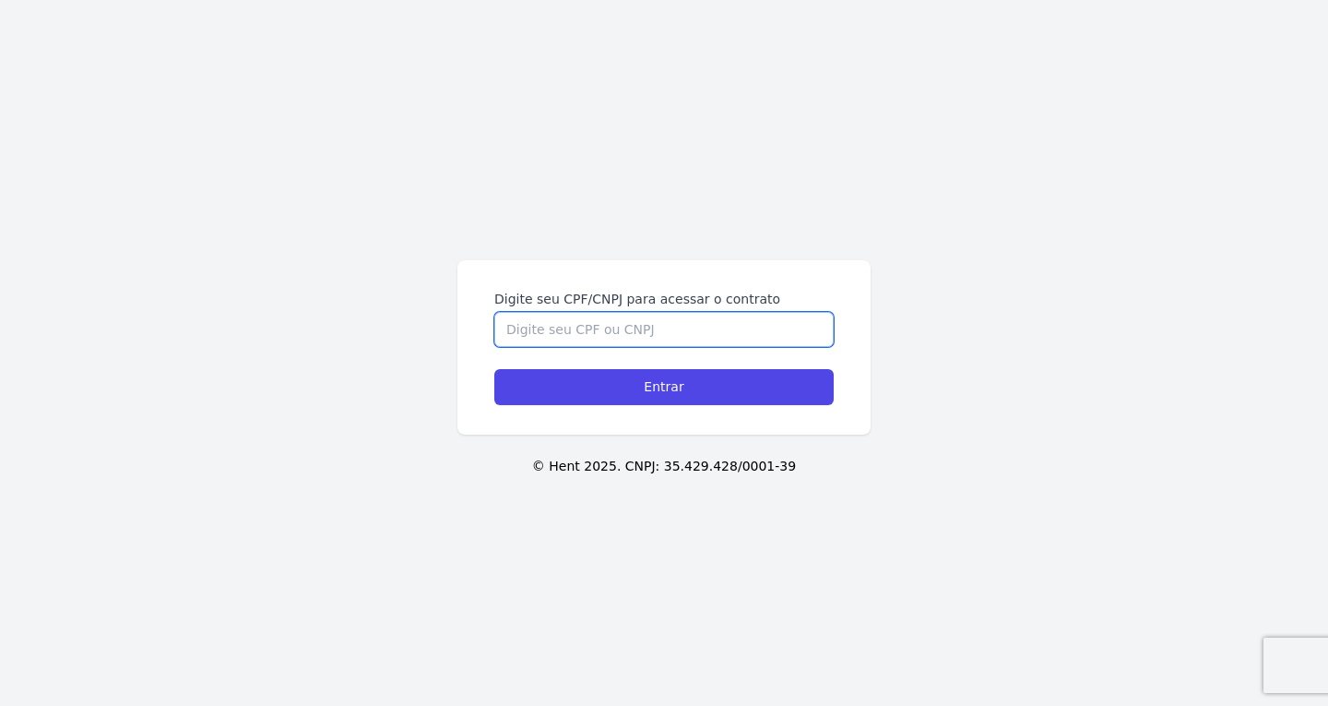
click at [622, 329] on input "Digite seu CPF/CNPJ para acessar o contrato" at bounding box center [663, 329] width 339 height 35
paste input "489.406.278-06"
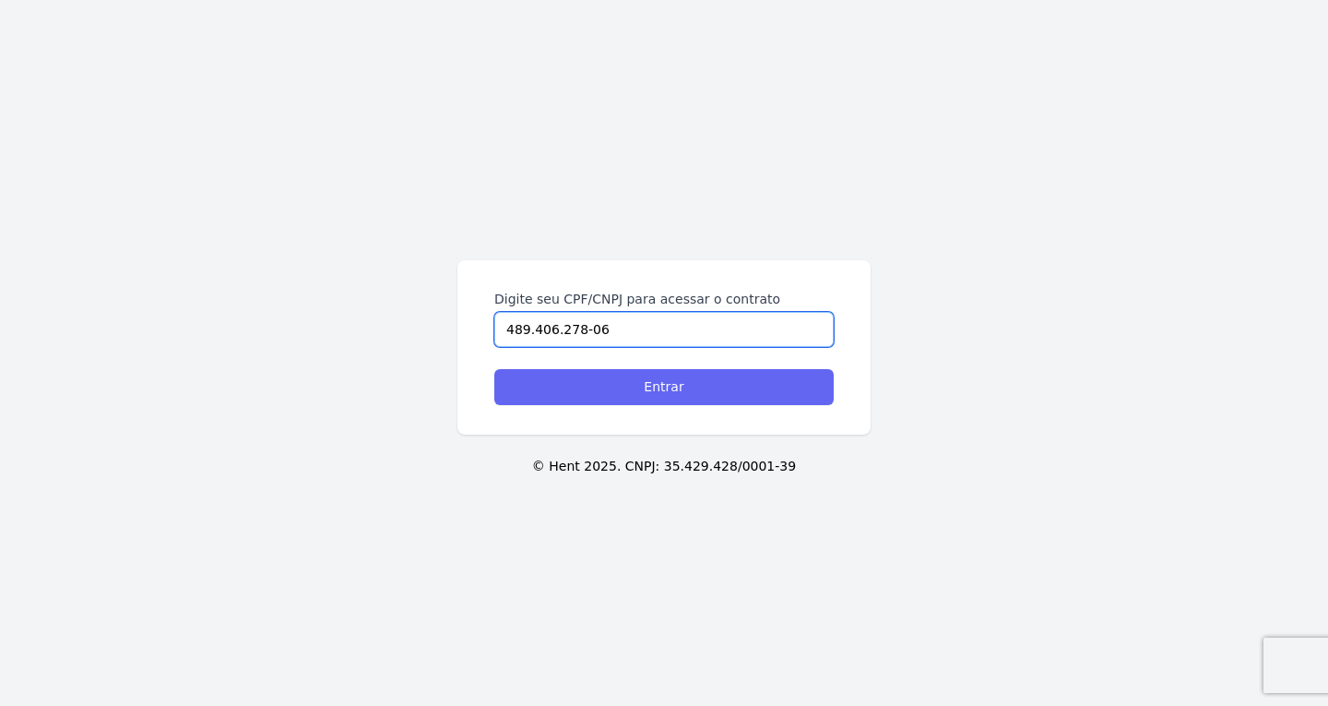
type input "489.406.278-06"
click at [610, 391] on input "Entrar" at bounding box center [663, 387] width 339 height 36
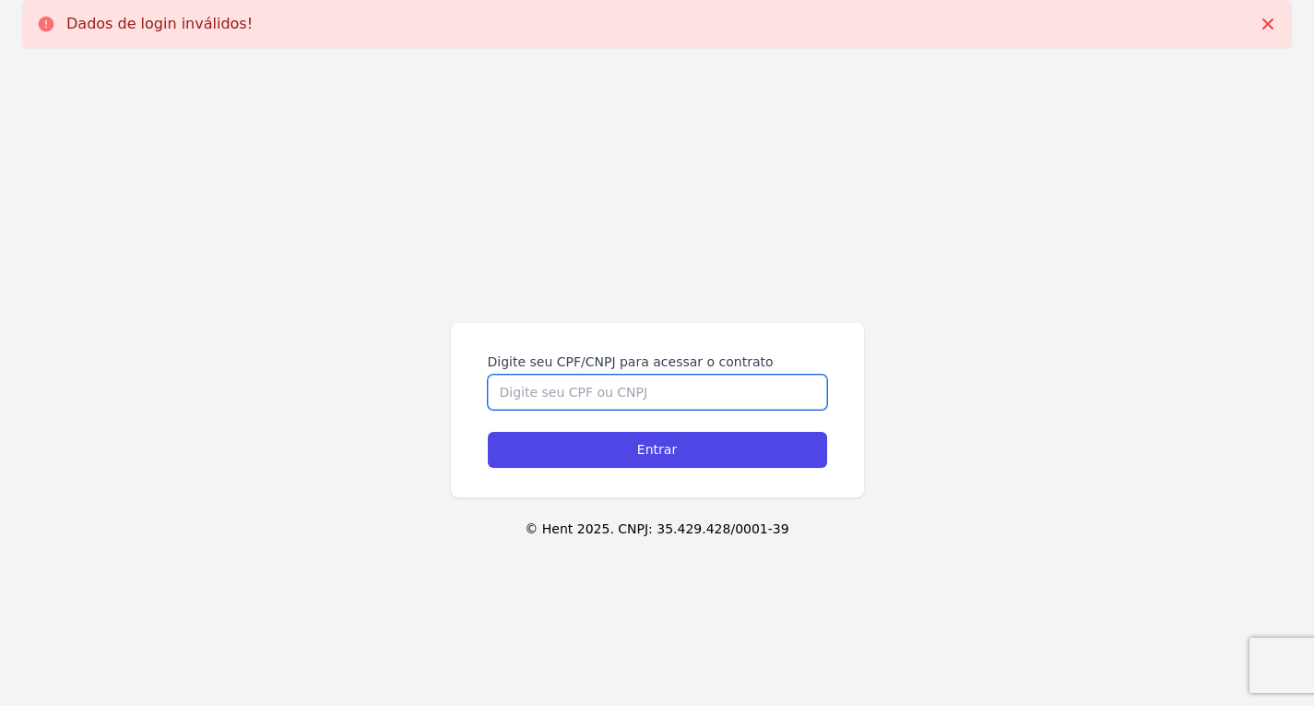
click at [588, 387] on input "Digite seu CPF/CNPJ para acessar o contrato" at bounding box center [657, 392] width 339 height 35
paste input "409.299.208-48"
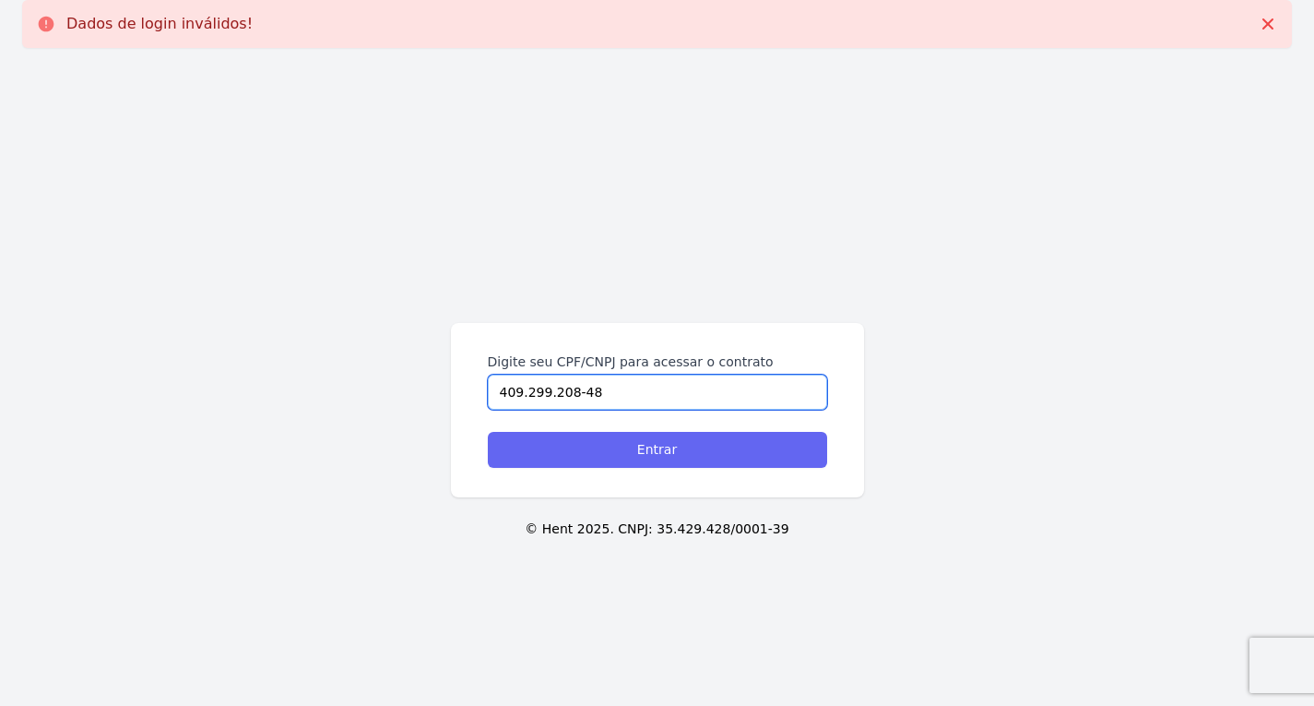
type input "409.299.208-48"
click at [558, 449] on input "Entrar" at bounding box center [657, 450] width 339 height 36
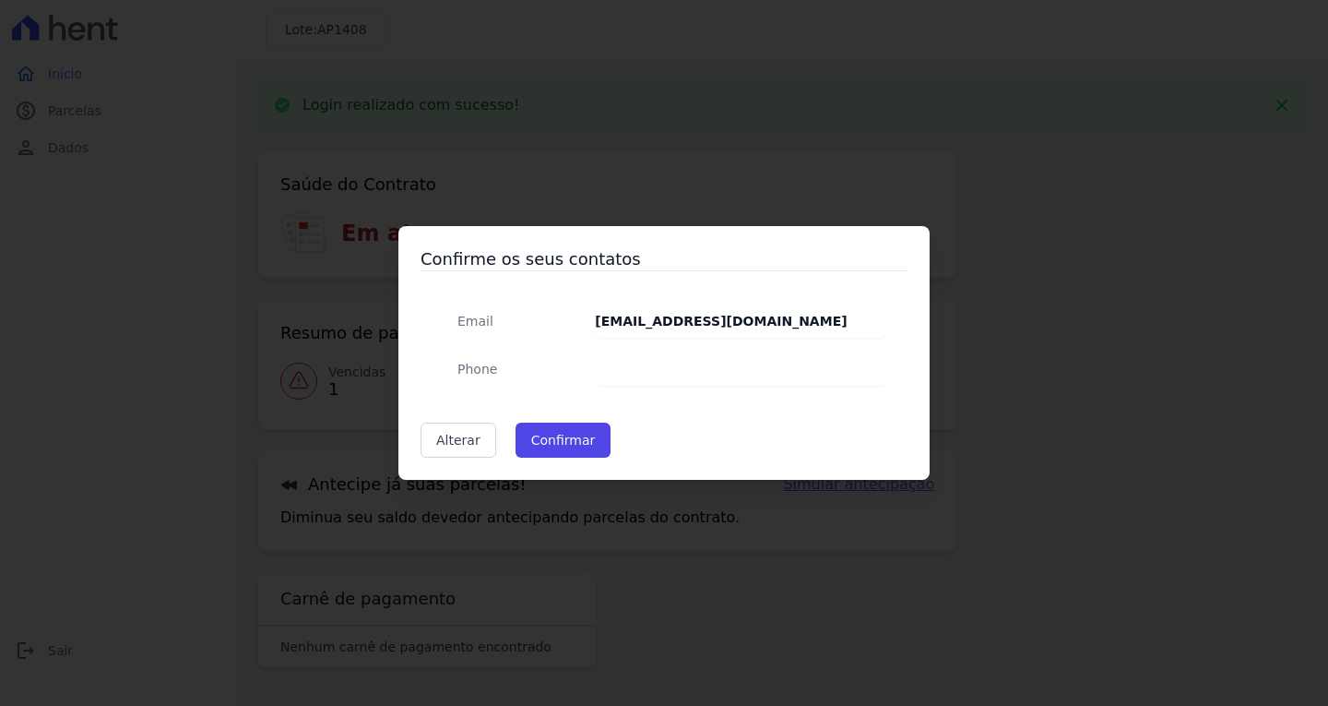
click at [485, 362] on span "Phone" at bounding box center [478, 369] width 40 height 15
drag, startPoint x: 452, startPoint y: 432, endPoint x: 484, endPoint y: 430, distance: 32.3
click at [452, 433] on link "Alterar" at bounding box center [459, 439] width 76 height 35
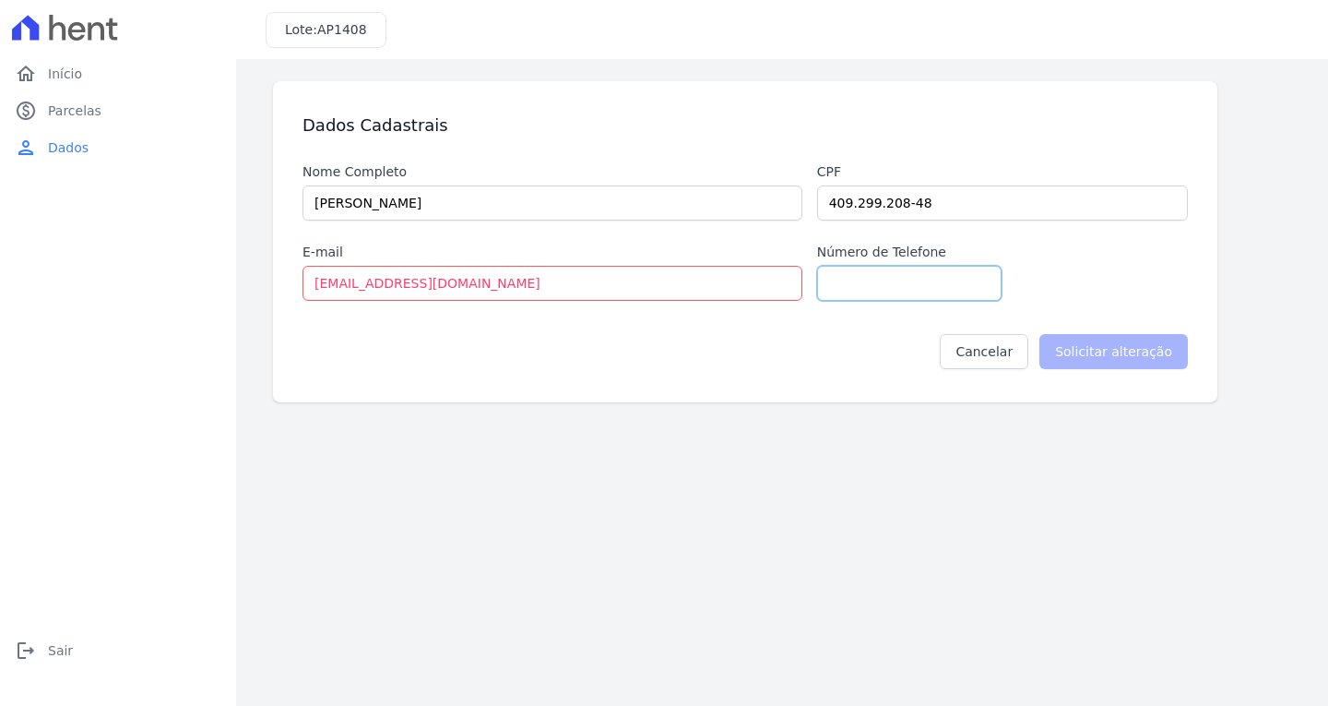
click at [918, 281] on input "Número de Telefone" at bounding box center [909, 283] width 184 height 35
paste input "996593744"
click at [826, 286] on input "996593744" at bounding box center [909, 283] width 184 height 35
type input "11996593744"
click at [1101, 335] on input "Solicitar alteração" at bounding box center [1114, 351] width 149 height 35
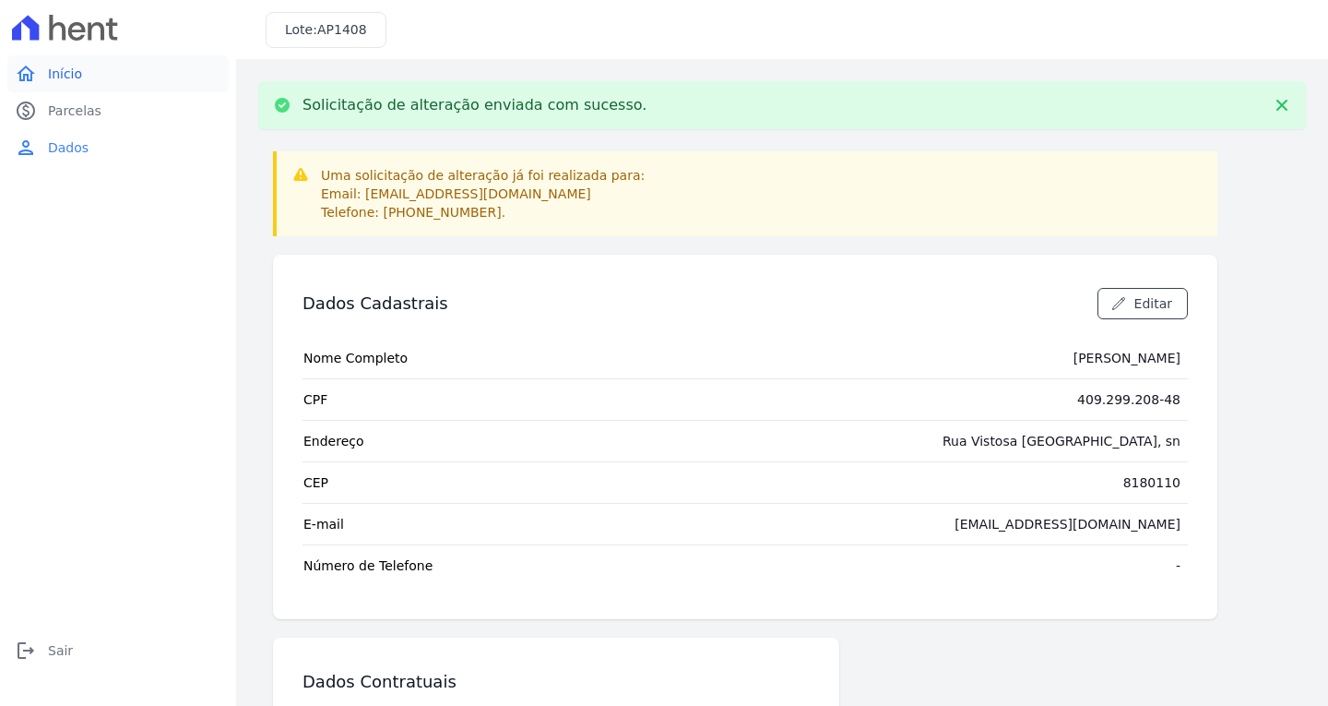
click at [53, 71] on span "Início" at bounding box center [65, 74] width 34 height 18
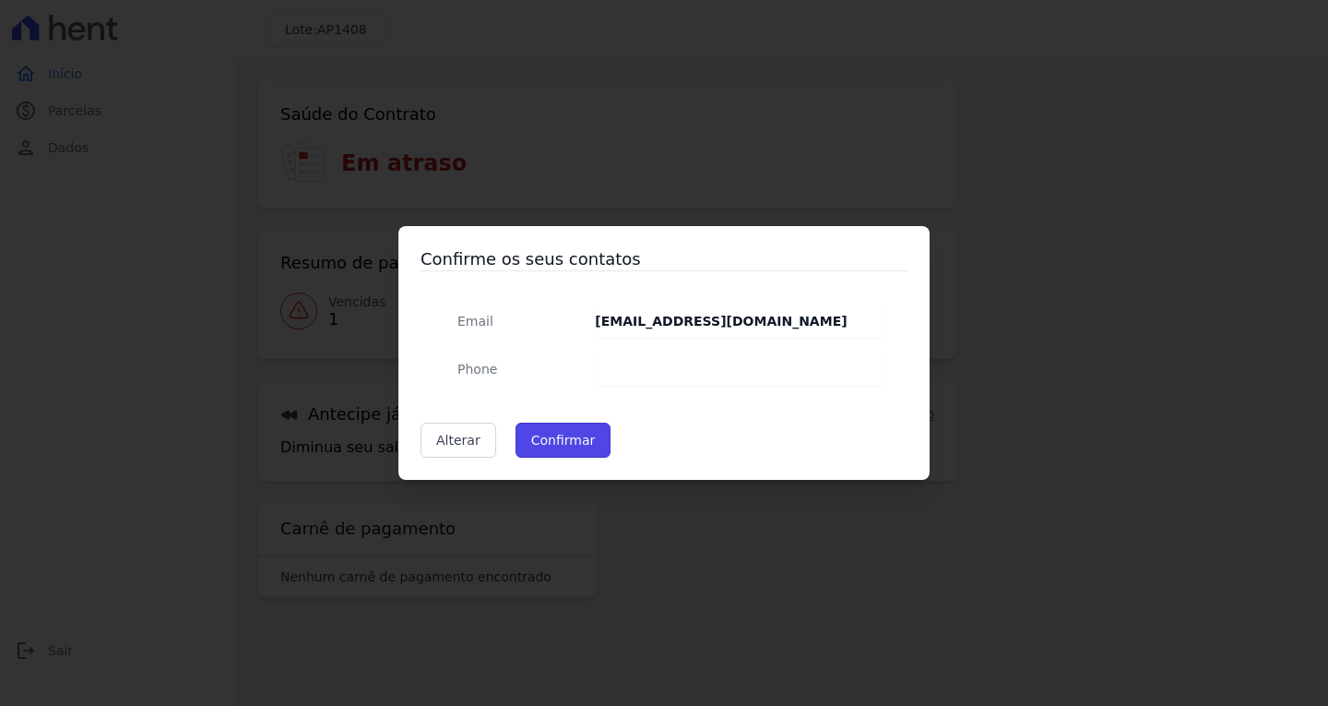
click at [574, 442] on button "Confirmar" at bounding box center [564, 439] width 96 height 35
type input "Contatos confirmados com sucesso."
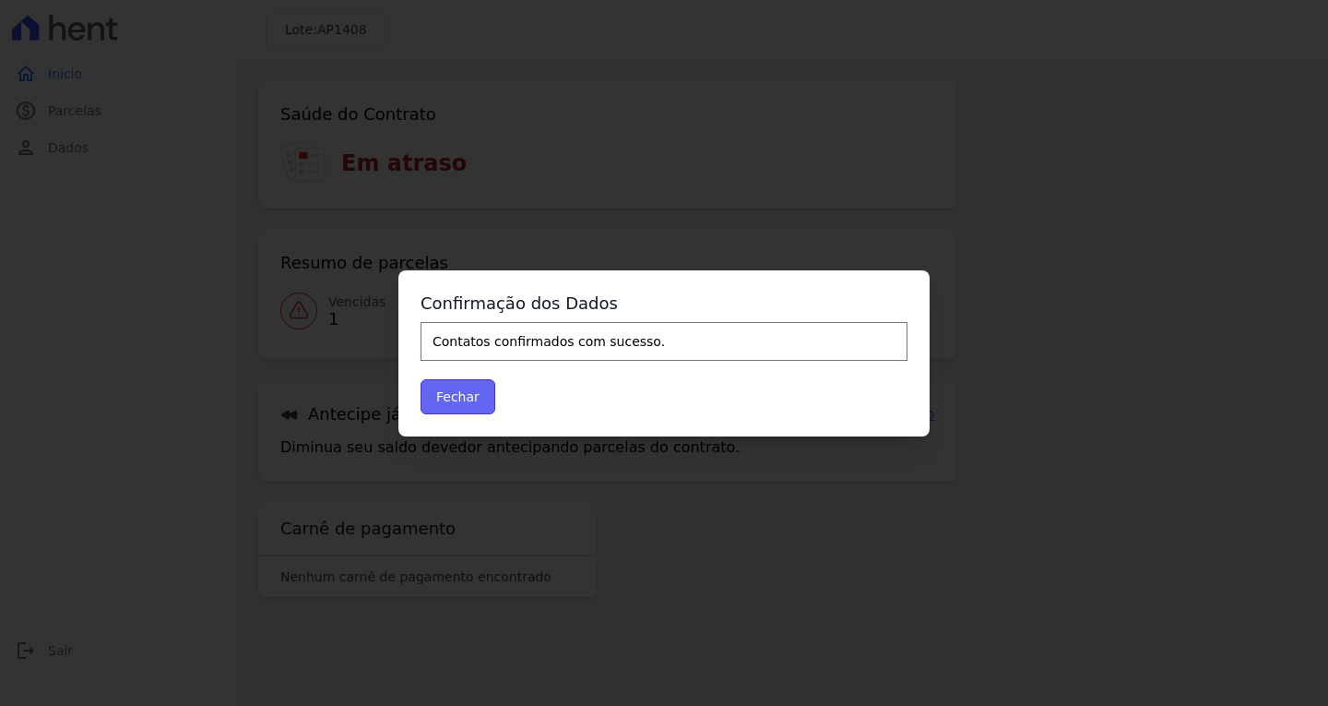
click at [432, 392] on button "Fechar" at bounding box center [458, 396] width 75 height 35
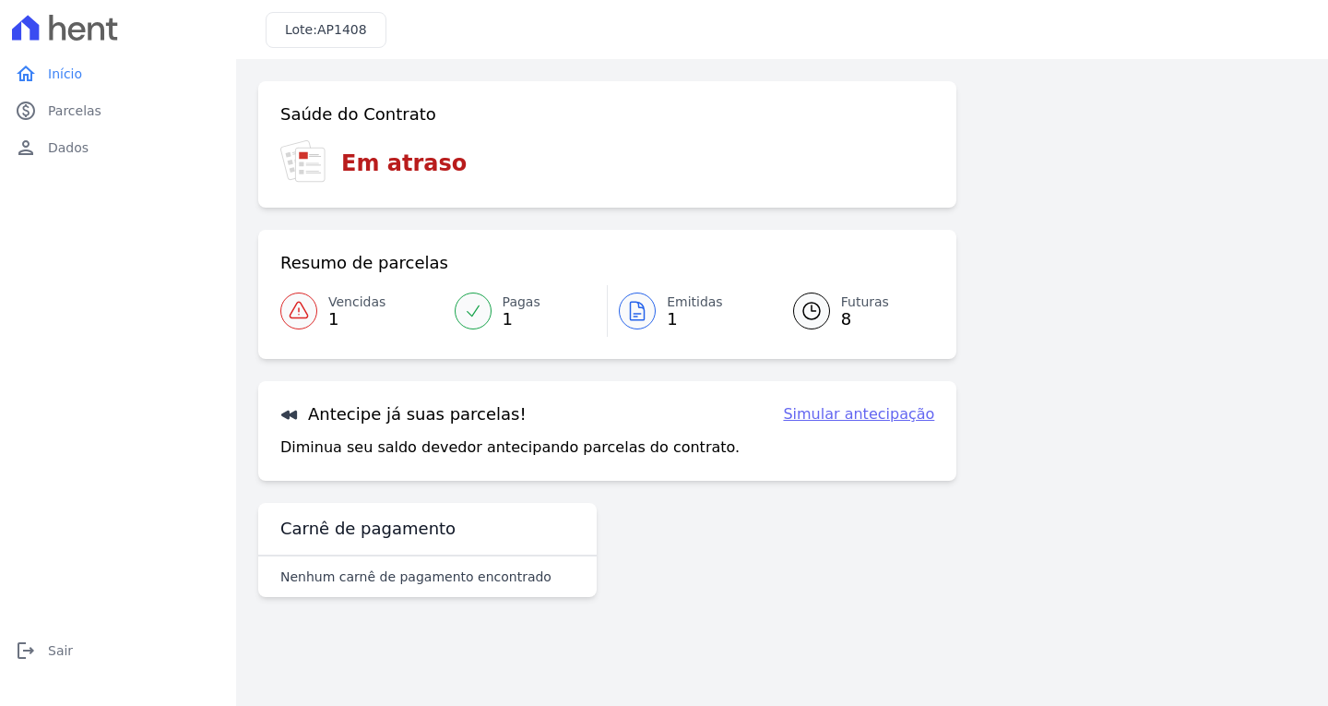
drag, startPoint x: 627, startPoint y: 308, endPoint x: 636, endPoint y: 336, distance: 28.9
click at [629, 308] on icon at bounding box center [637, 311] width 22 height 22
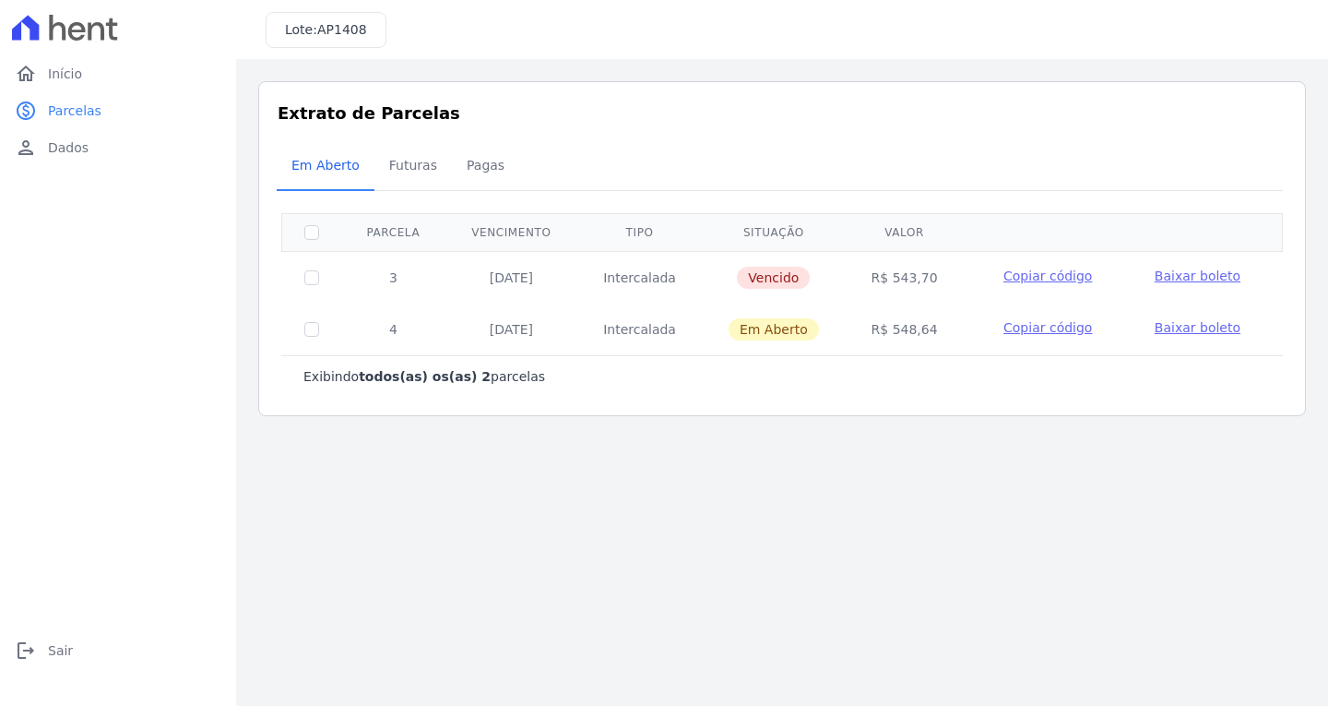
click at [1183, 270] on span "Baixar boleto" at bounding box center [1198, 275] width 86 height 15
click at [38, 655] on link "logout Sair" at bounding box center [117, 650] width 221 height 37
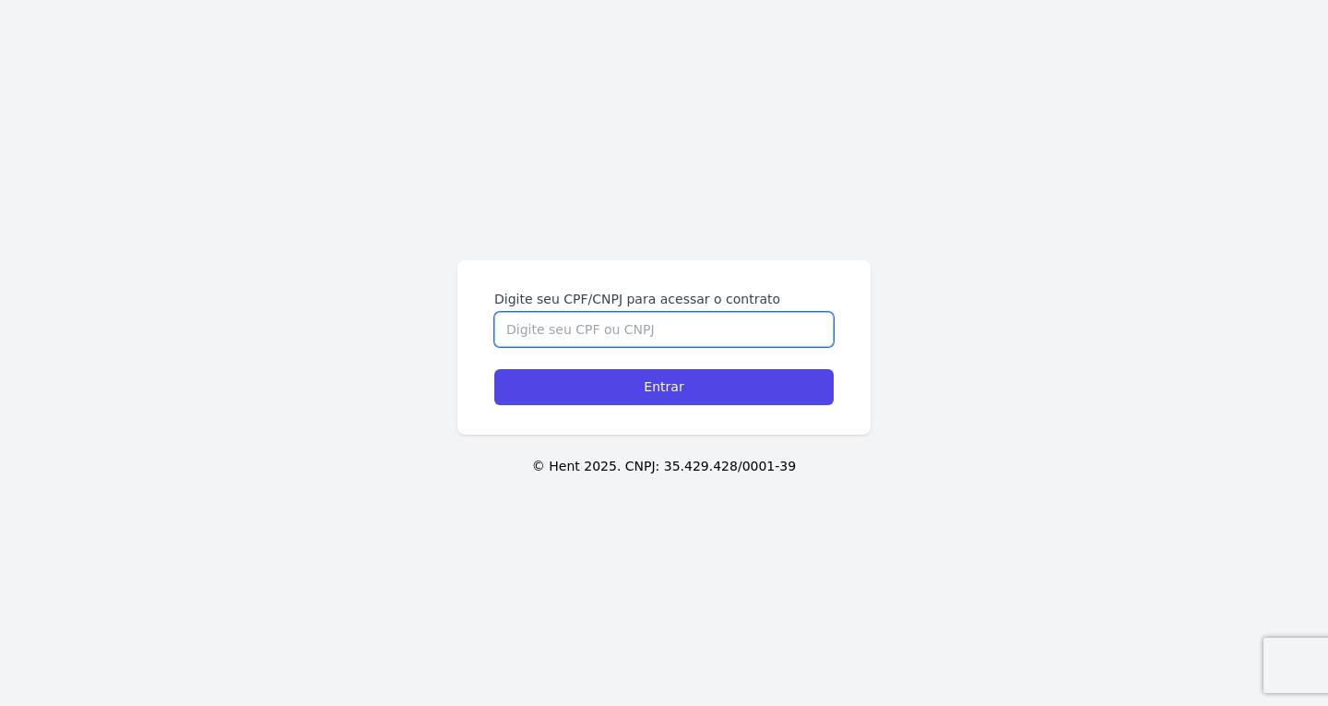
drag, startPoint x: 538, startPoint y: 324, endPoint x: 541, endPoint y: 335, distance: 11.7
click at [538, 325] on input "Digite seu CPF/CNPJ para acessar o contrato" at bounding box center [663, 329] width 339 height 35
paste input "349.600.618-80"
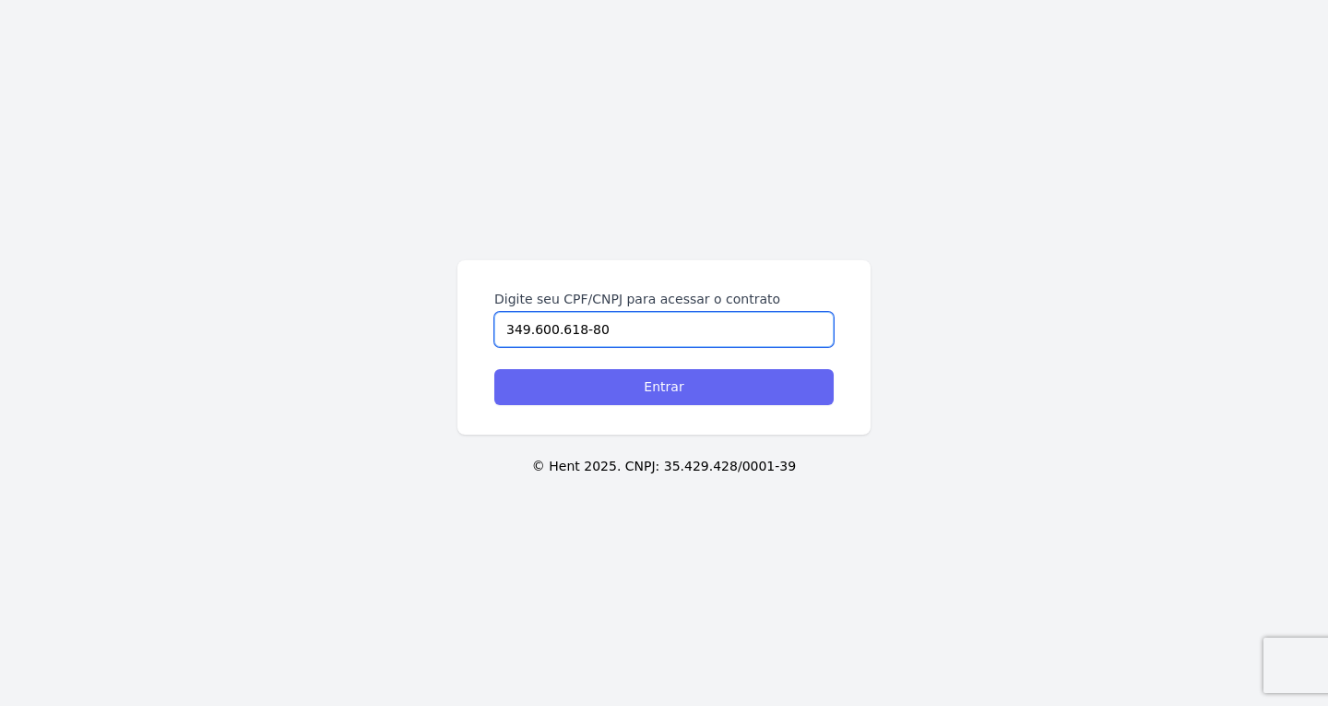
type input "349.600.618-80"
click at [551, 381] on input "Entrar" at bounding box center [663, 387] width 339 height 36
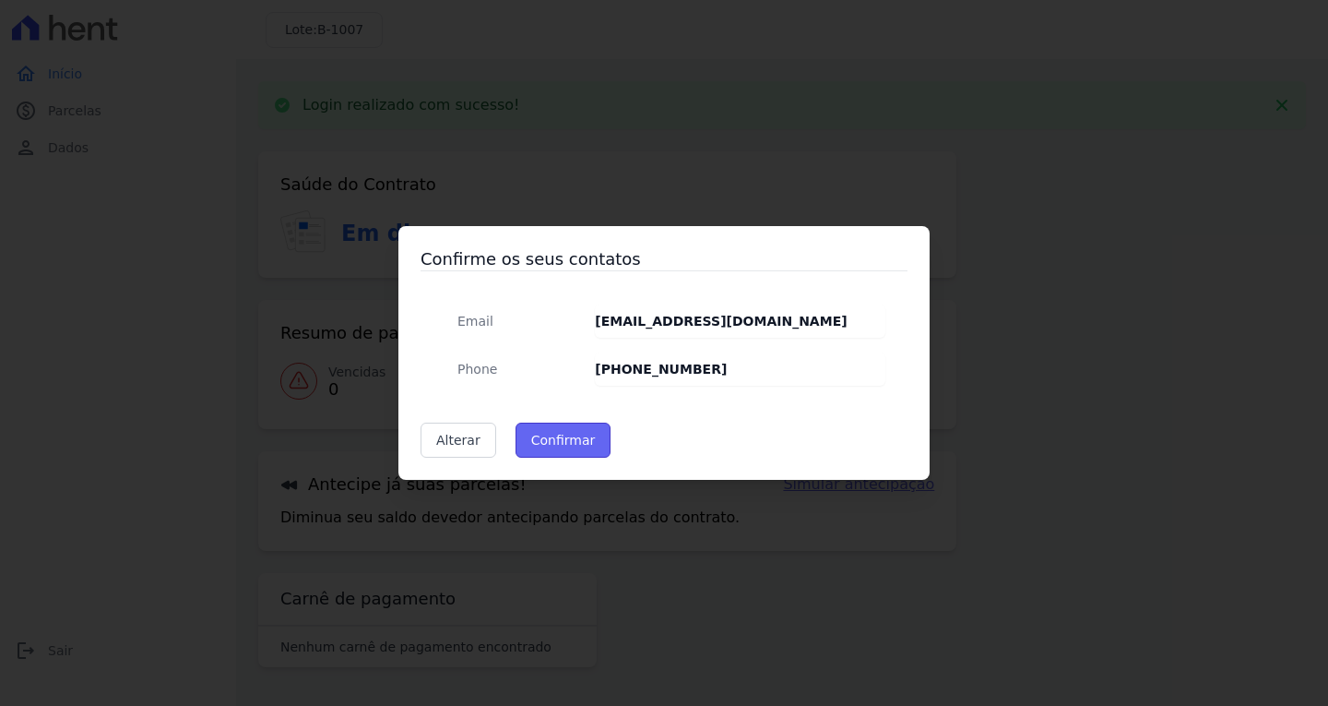
click at [576, 434] on button "Confirmar" at bounding box center [564, 439] width 96 height 35
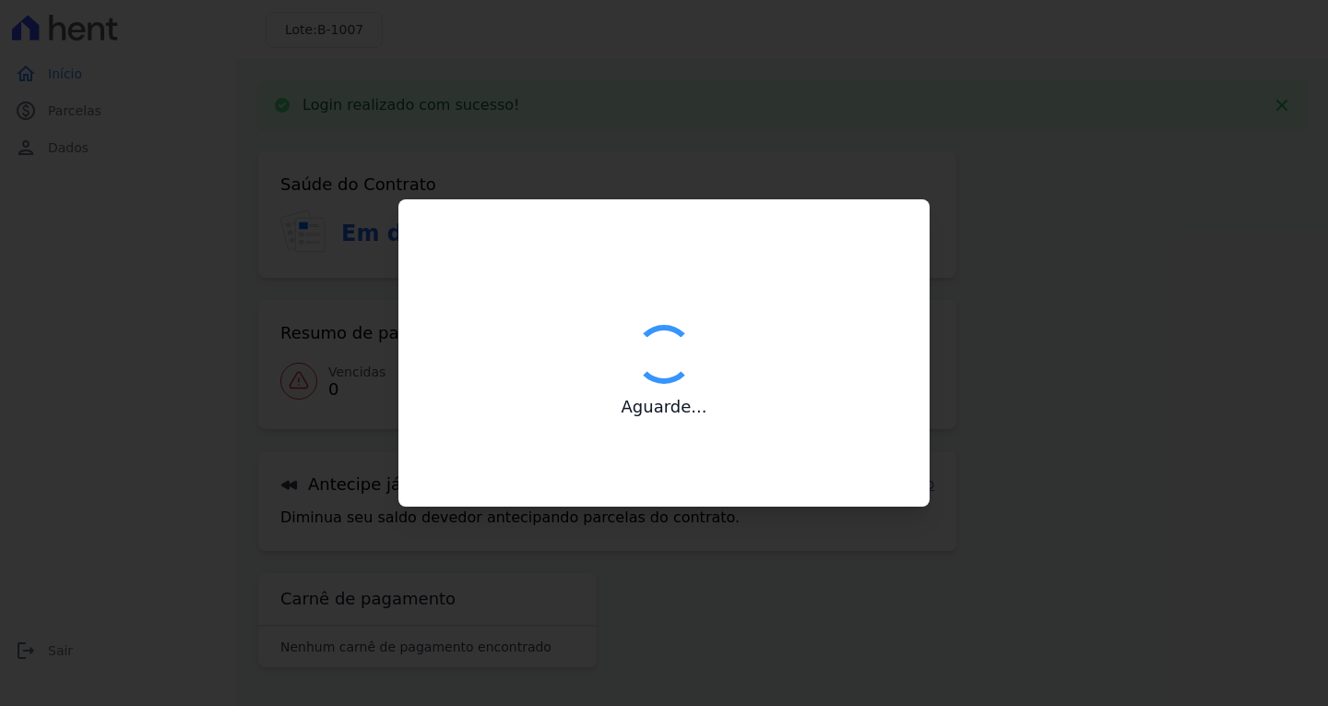
type input "Contatos confirmados com sucesso."
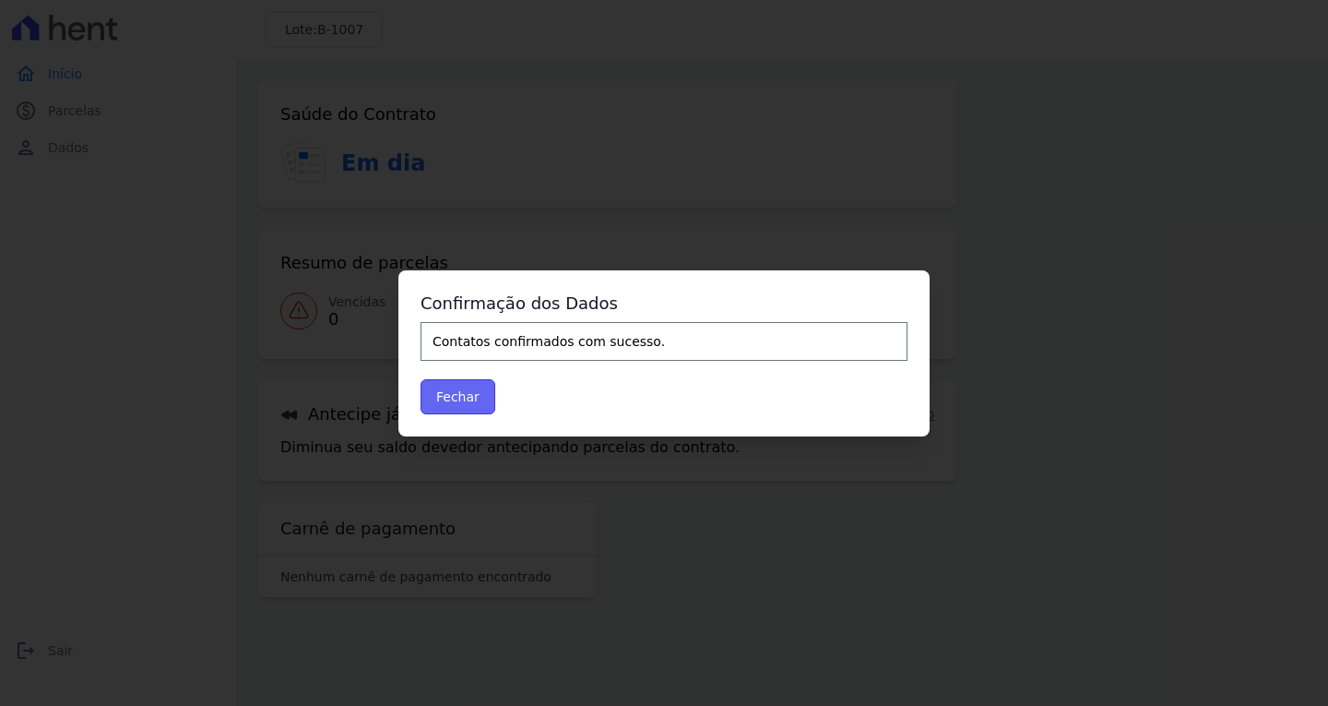
click at [469, 399] on button "Fechar" at bounding box center [458, 396] width 75 height 35
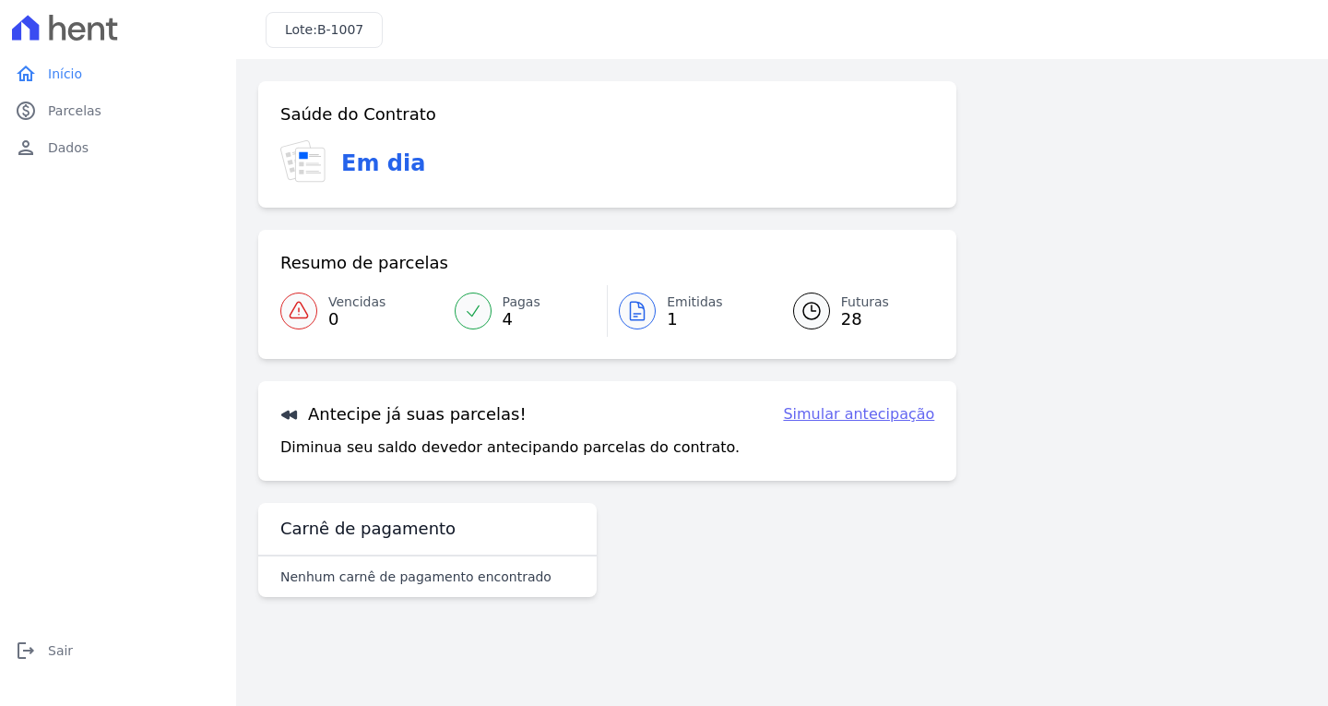
click at [638, 311] on icon at bounding box center [637, 311] width 22 height 22
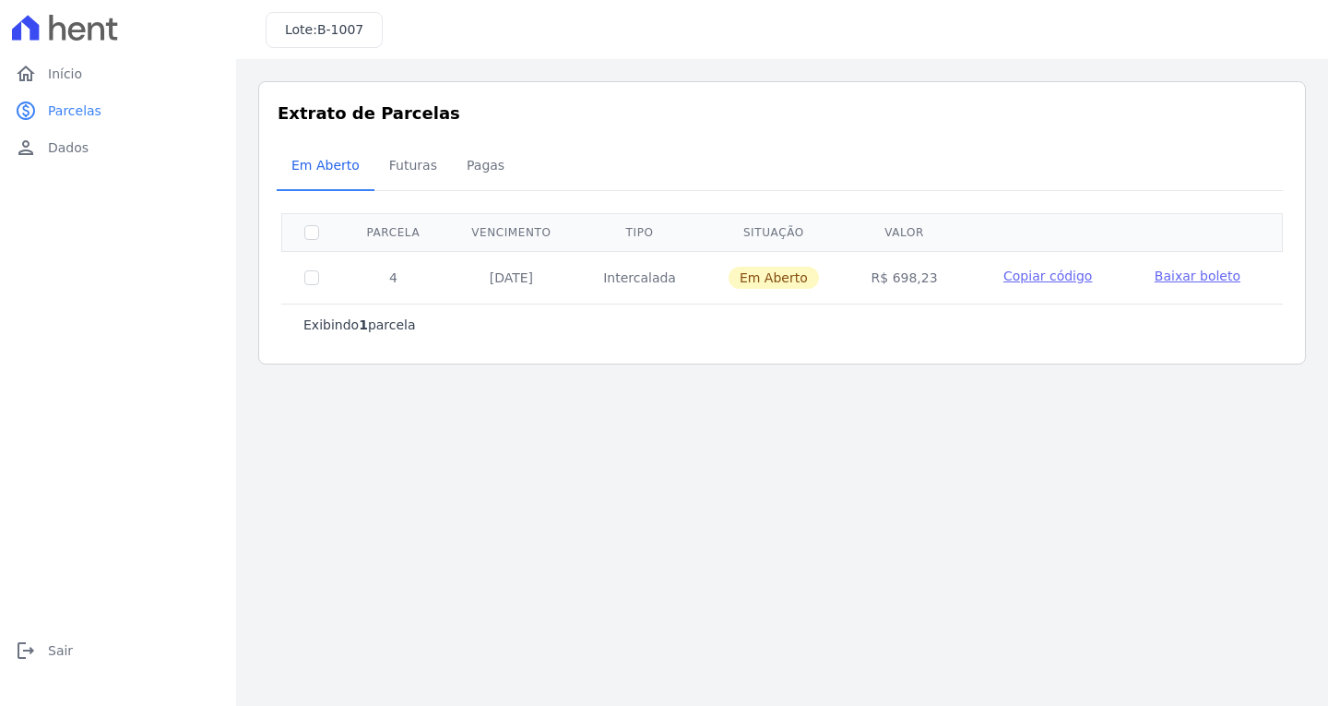
drag, startPoint x: 385, startPoint y: 458, endPoint x: 395, endPoint y: 453, distance: 11.1
click at [395, 453] on main "Listagem de parcelas Baixar PDF Extrato de Parcelas Em Aberto Futuras Pagas 0 s…" at bounding box center [782, 382] width 1092 height 647
click at [61, 648] on span "Sair" at bounding box center [60, 650] width 25 height 18
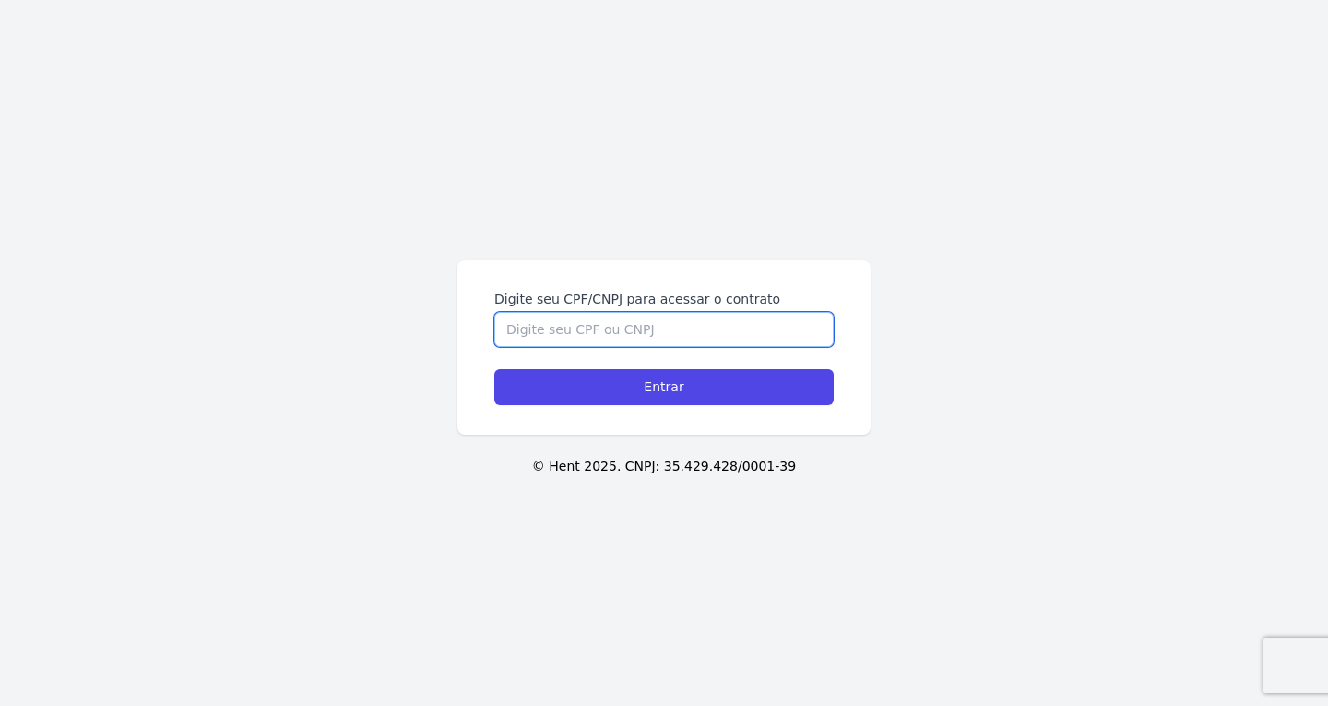
click at [688, 324] on input "Digite seu CPF/CNPJ para acessar o contrato" at bounding box center [663, 329] width 339 height 35
paste input "349.600.618-80"
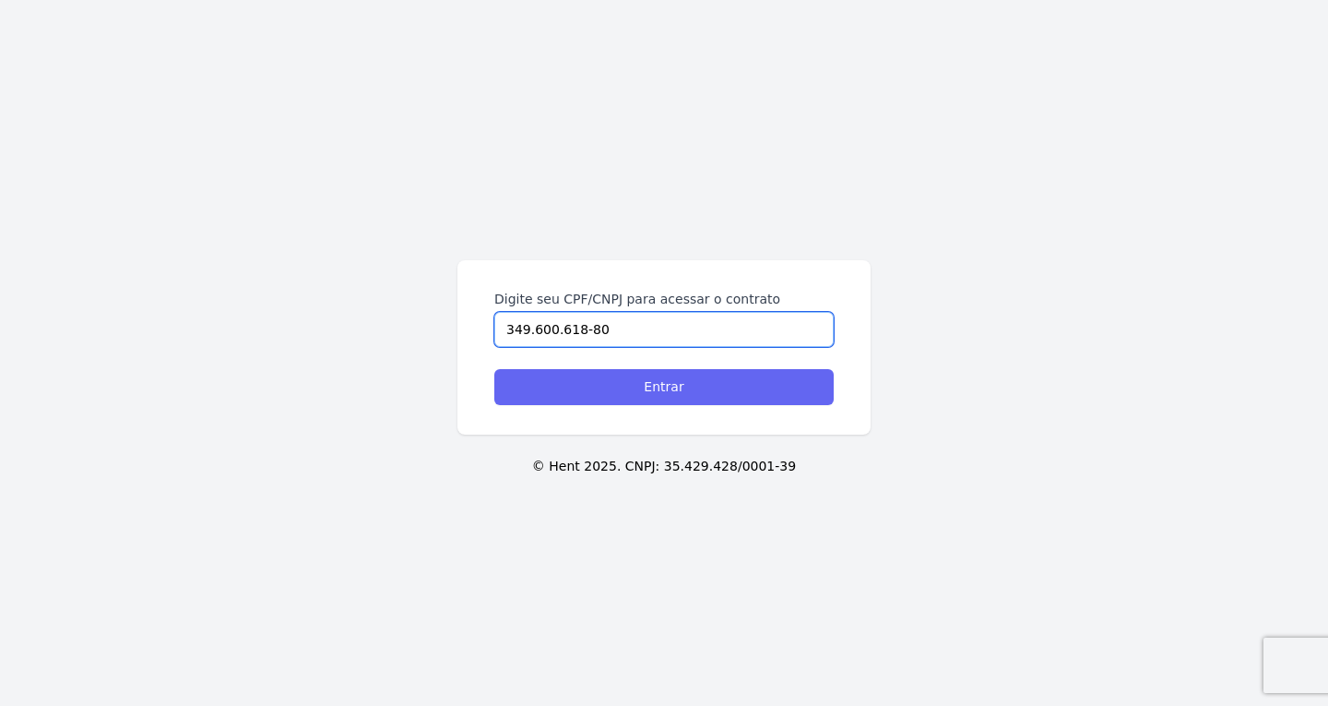
type input "349.600.618-80"
click at [619, 369] on input "Entrar" at bounding box center [663, 387] width 339 height 36
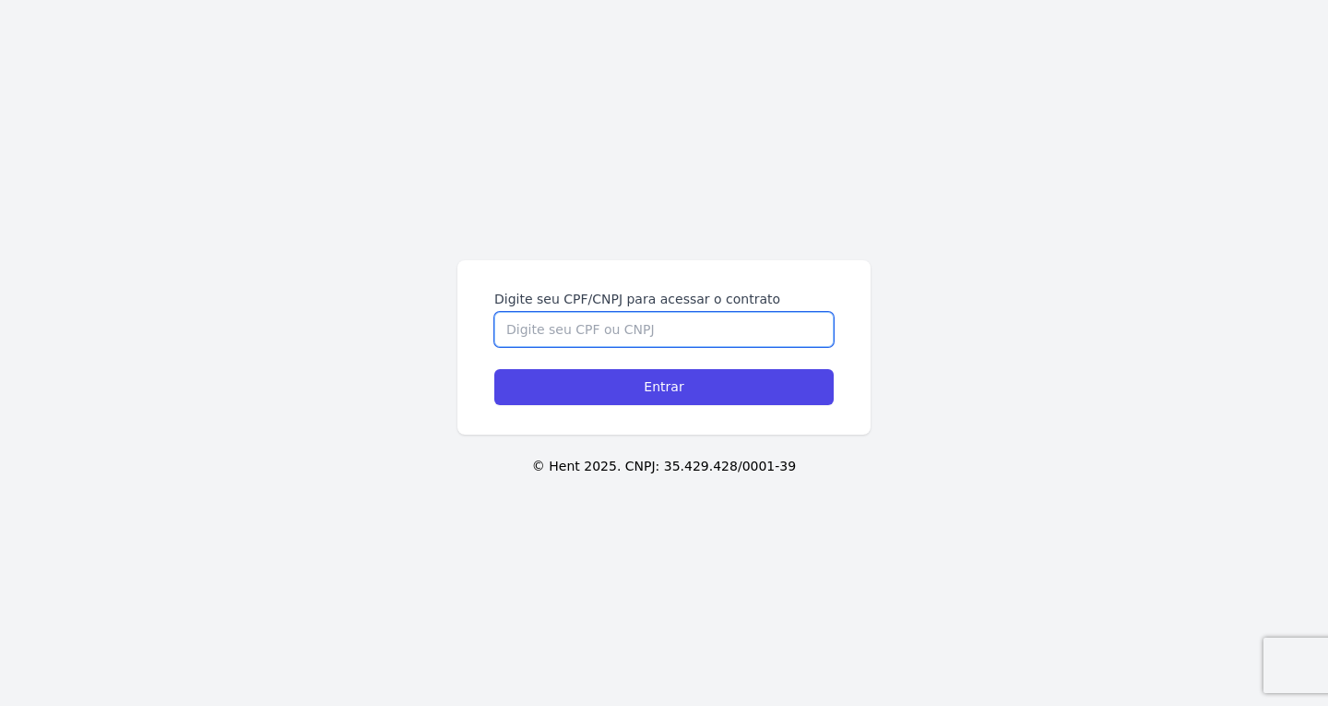
click at [602, 329] on input "Digite seu CPF/CNPJ para acessar o contrato" at bounding box center [663, 329] width 339 height 35
paste input "349.600.618-80"
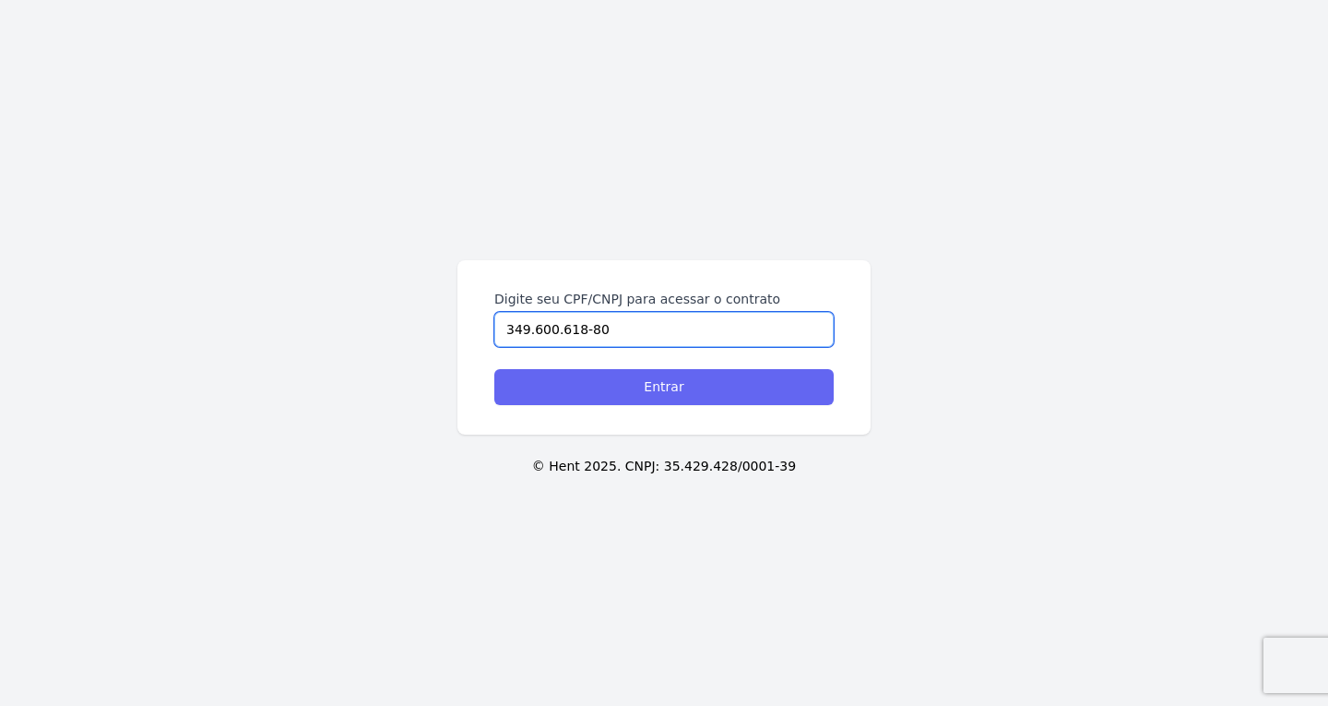
type input "349.600.618-80"
click at [575, 375] on input "Entrar" at bounding box center [663, 387] width 339 height 36
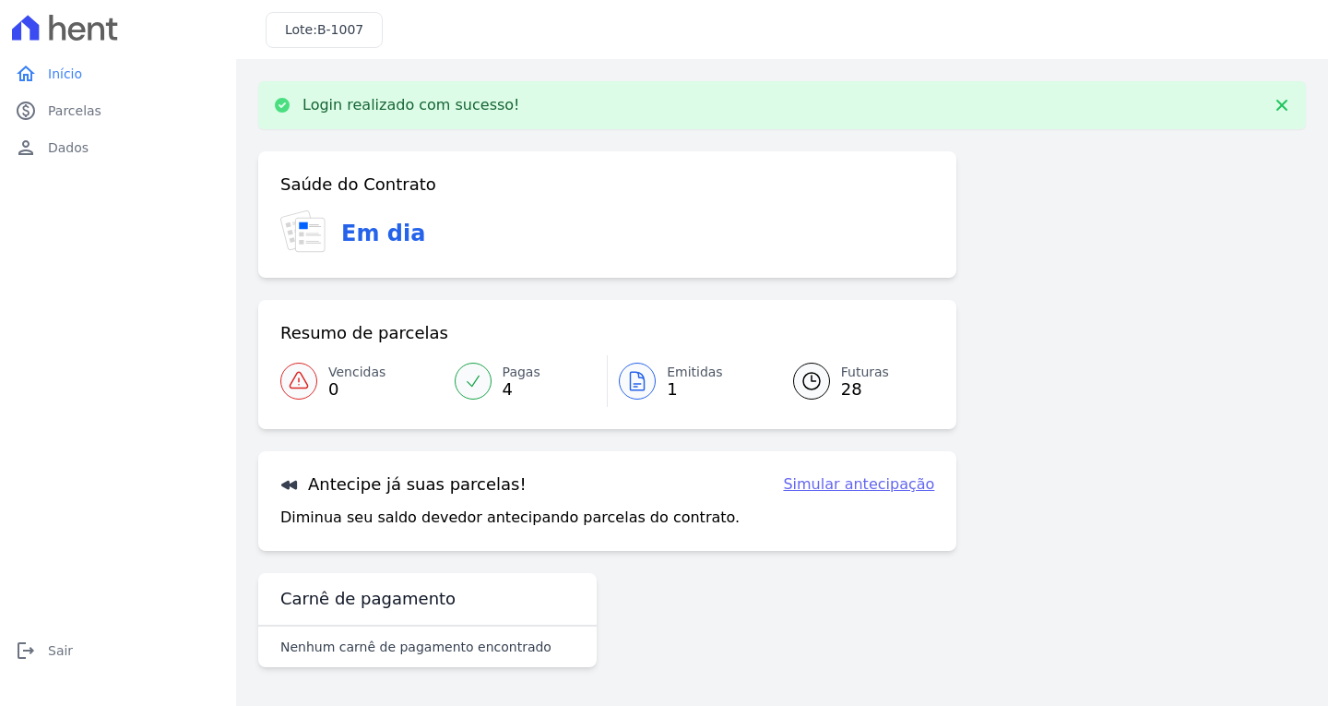
click at [633, 380] on icon at bounding box center [637, 381] width 22 height 22
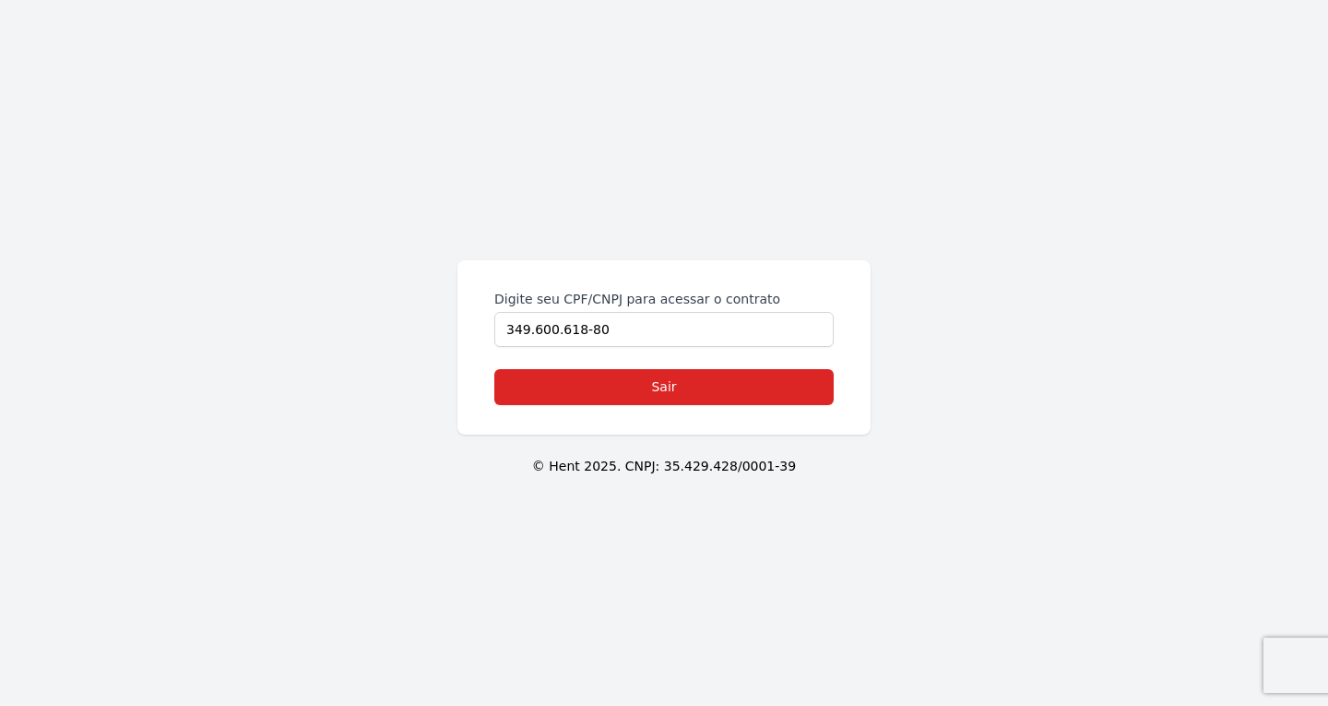
click at [437, 286] on div "Digite seu CPF/CNPJ para acessar o contrato 349.600.618-80 Sair © Hent 2025. CN…" at bounding box center [664, 353] width 1328 height 706
click at [635, 387] on link "Sair" at bounding box center [663, 387] width 339 height 36
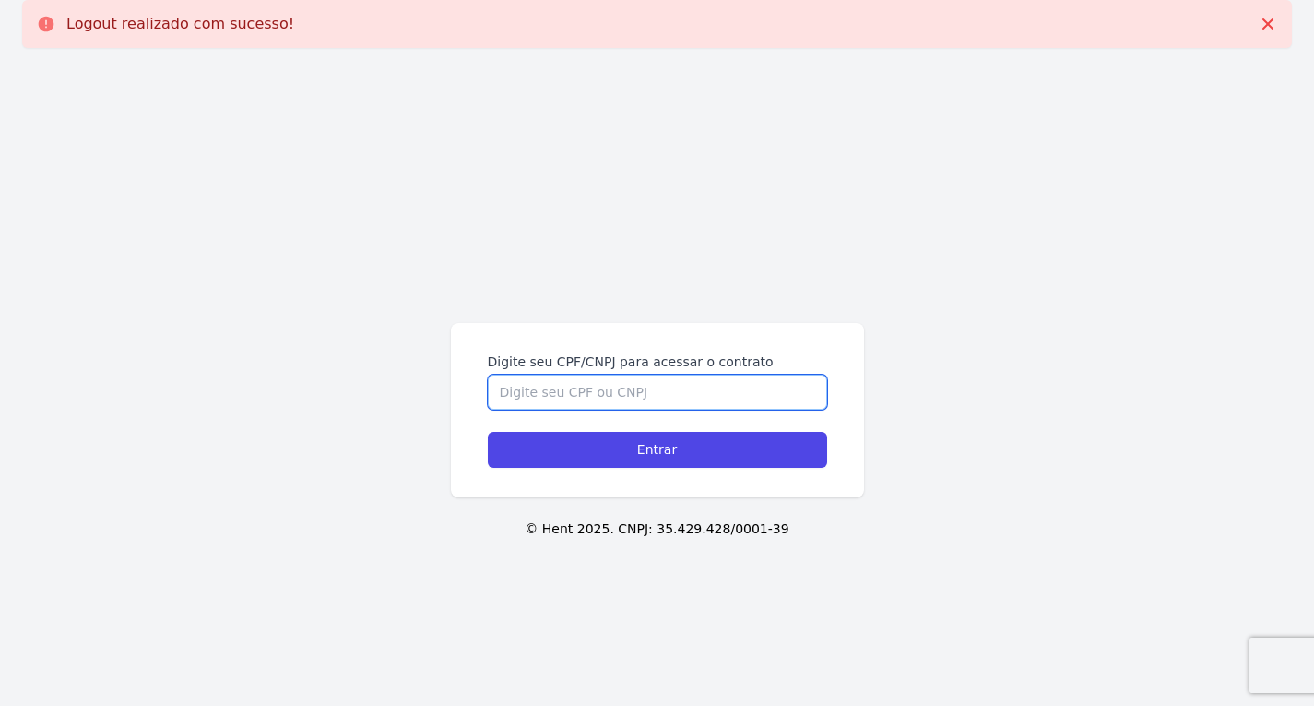
click at [598, 389] on input "Digite seu CPF/CNPJ para acessar o contrato" at bounding box center [657, 392] width 339 height 35
paste input "375.450.718-40"
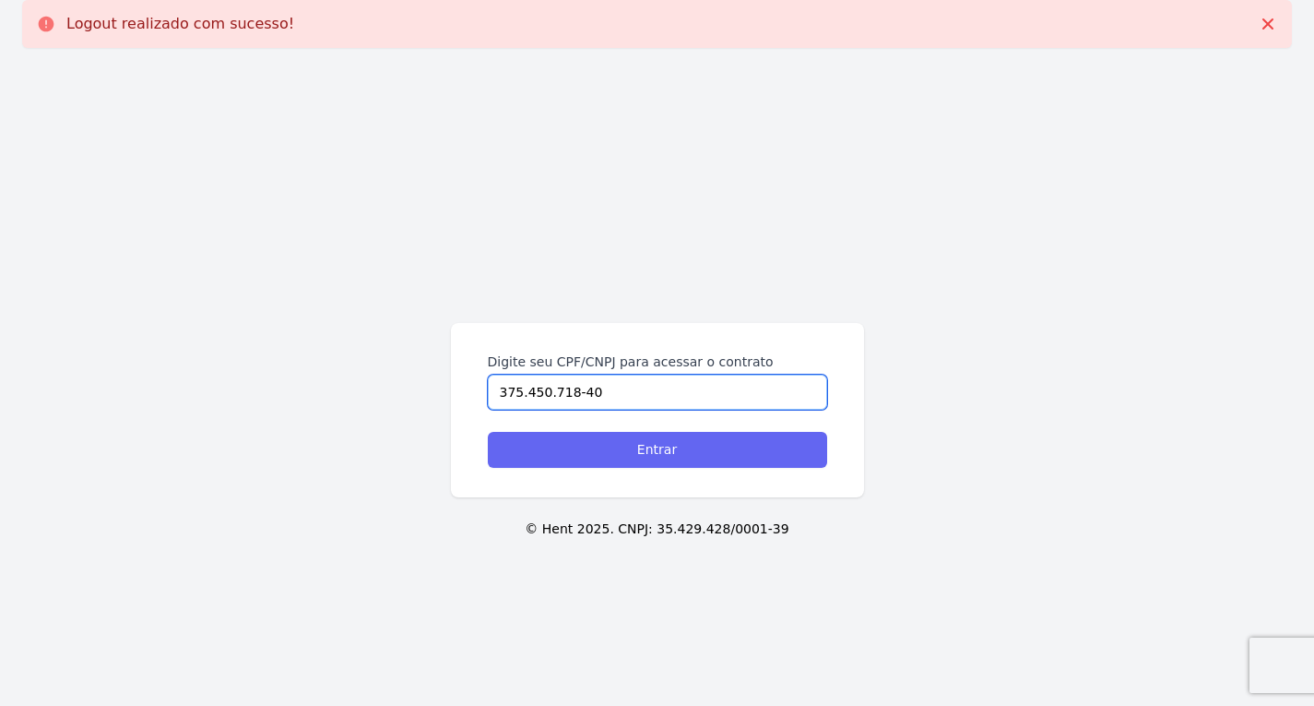
type input "375.450.718-40"
click at [624, 458] on input "Entrar" at bounding box center [657, 450] width 339 height 36
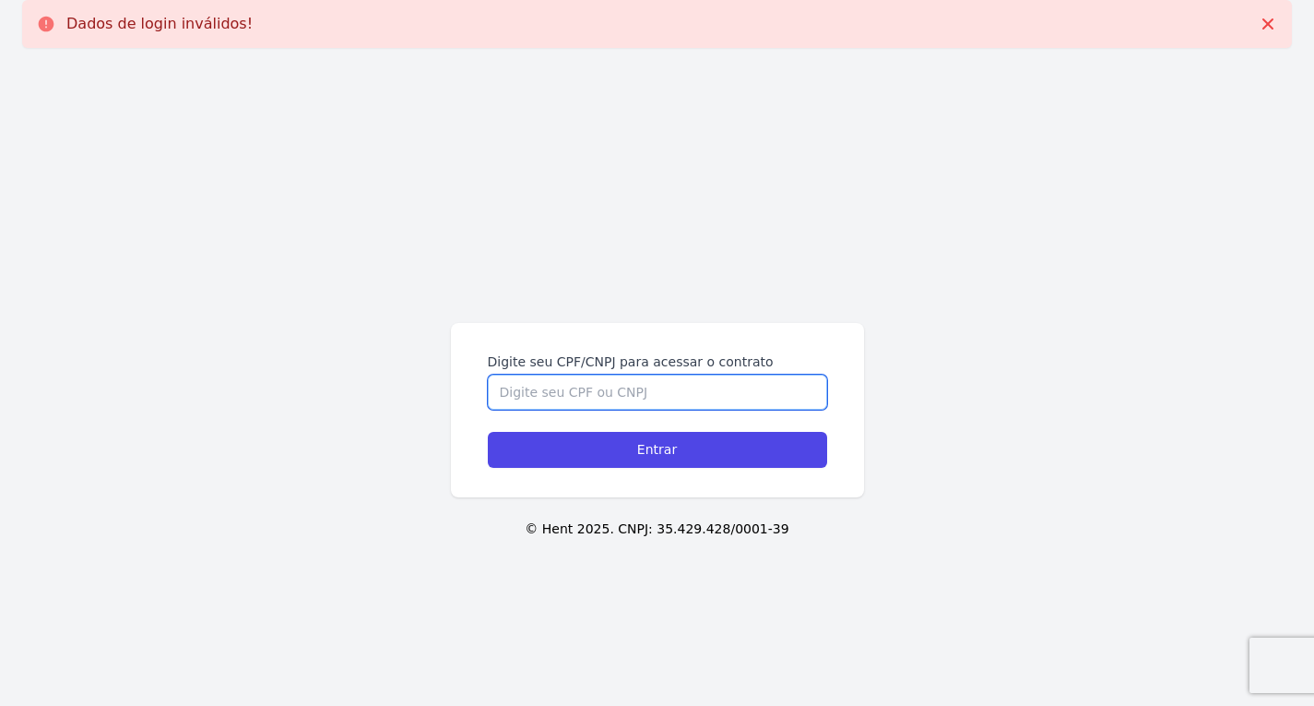
click at [566, 390] on input "Digite seu CPF/CNPJ para acessar o contrato" at bounding box center [657, 392] width 339 height 35
paste input "375.450.718-40"
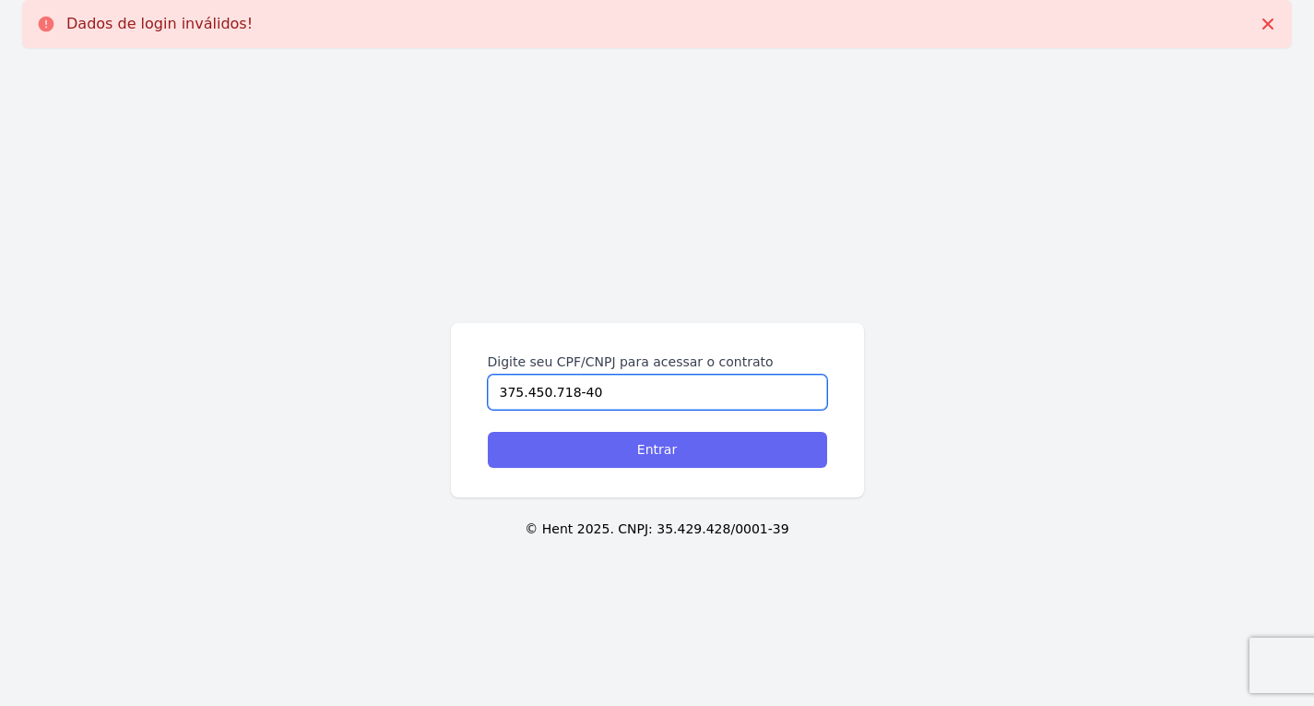
type input "375.450.718-40"
click at [627, 456] on input "Entrar" at bounding box center [657, 450] width 339 height 36
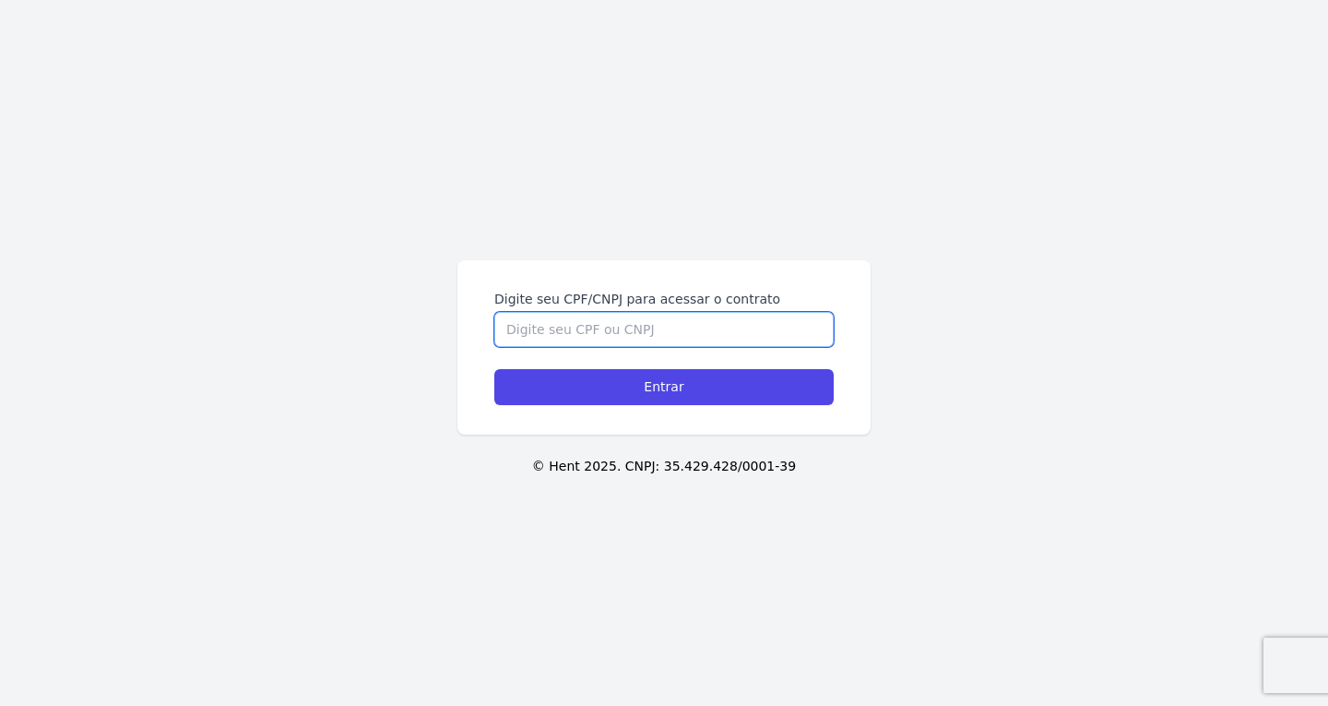
click at [596, 334] on input "Digite seu CPF/CNPJ para acessar o contrato" at bounding box center [663, 329] width 339 height 35
paste input "375.450.718-40"
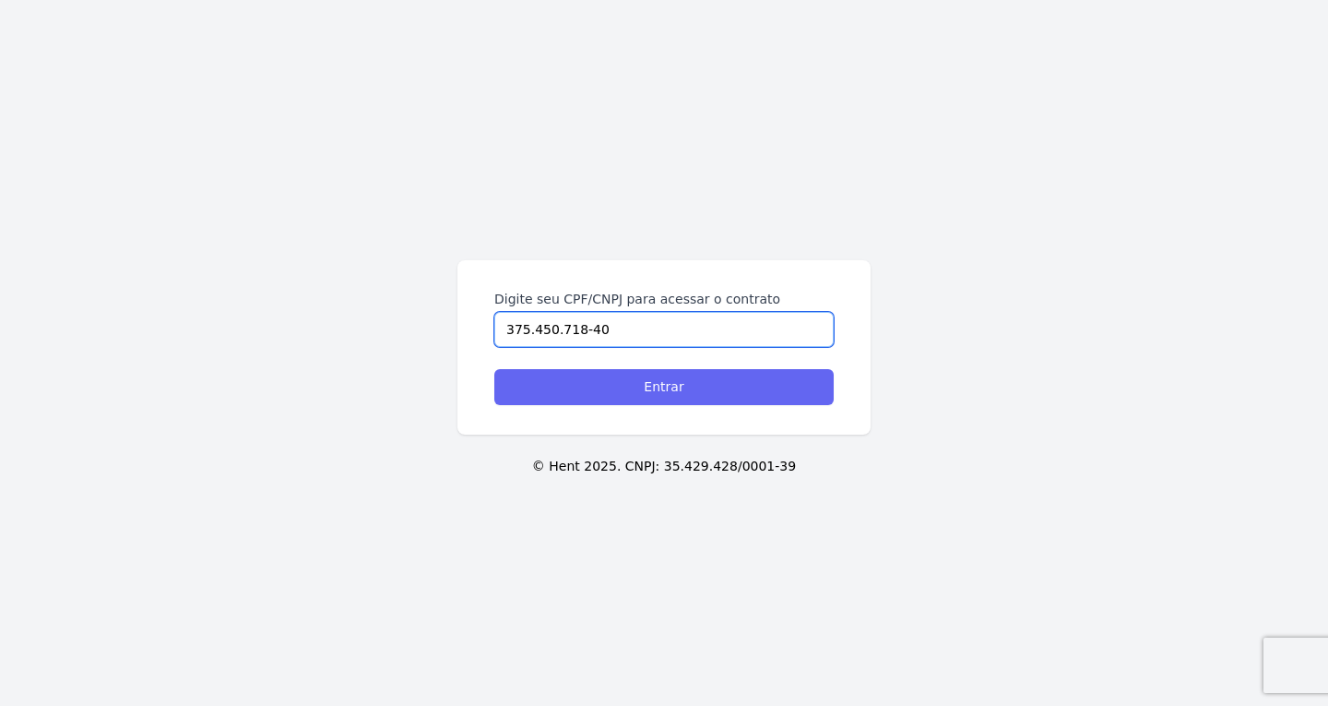
type input "375.450.718-40"
click at [658, 379] on input "Entrar" at bounding box center [663, 387] width 339 height 36
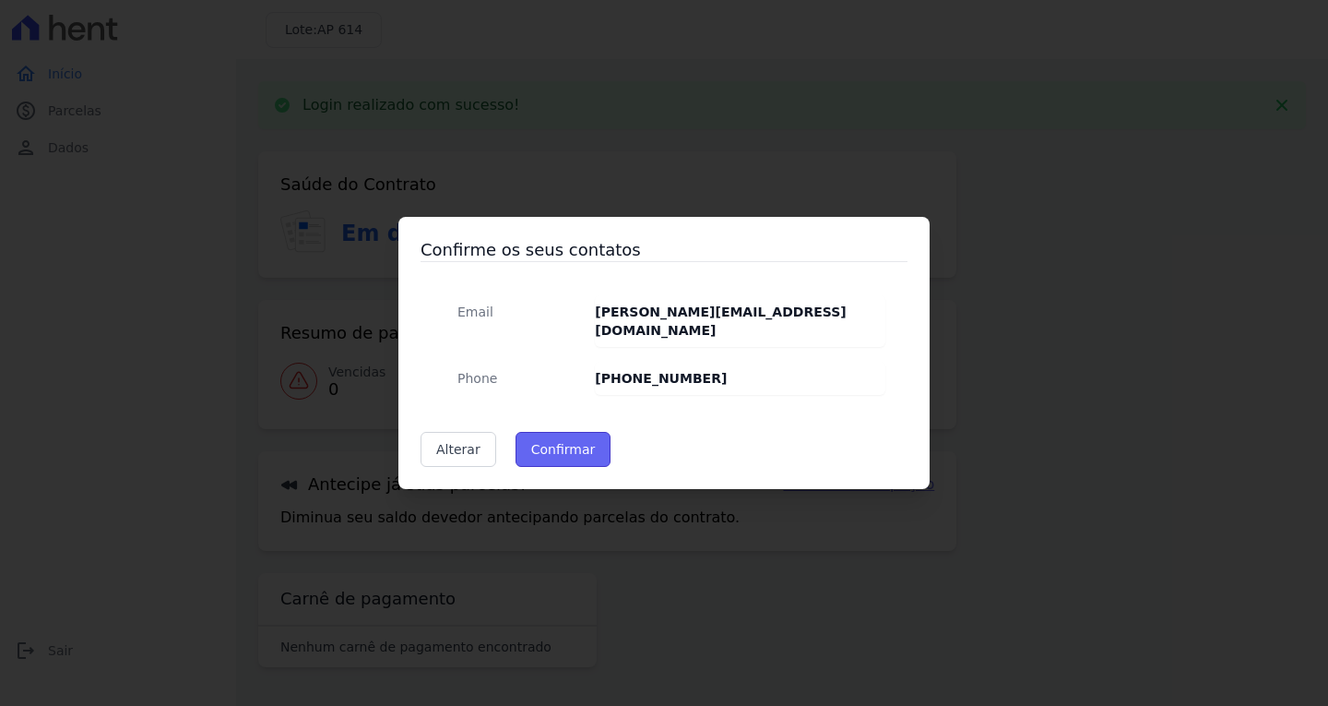
click at [568, 443] on button "Confirmar" at bounding box center [564, 449] width 96 height 35
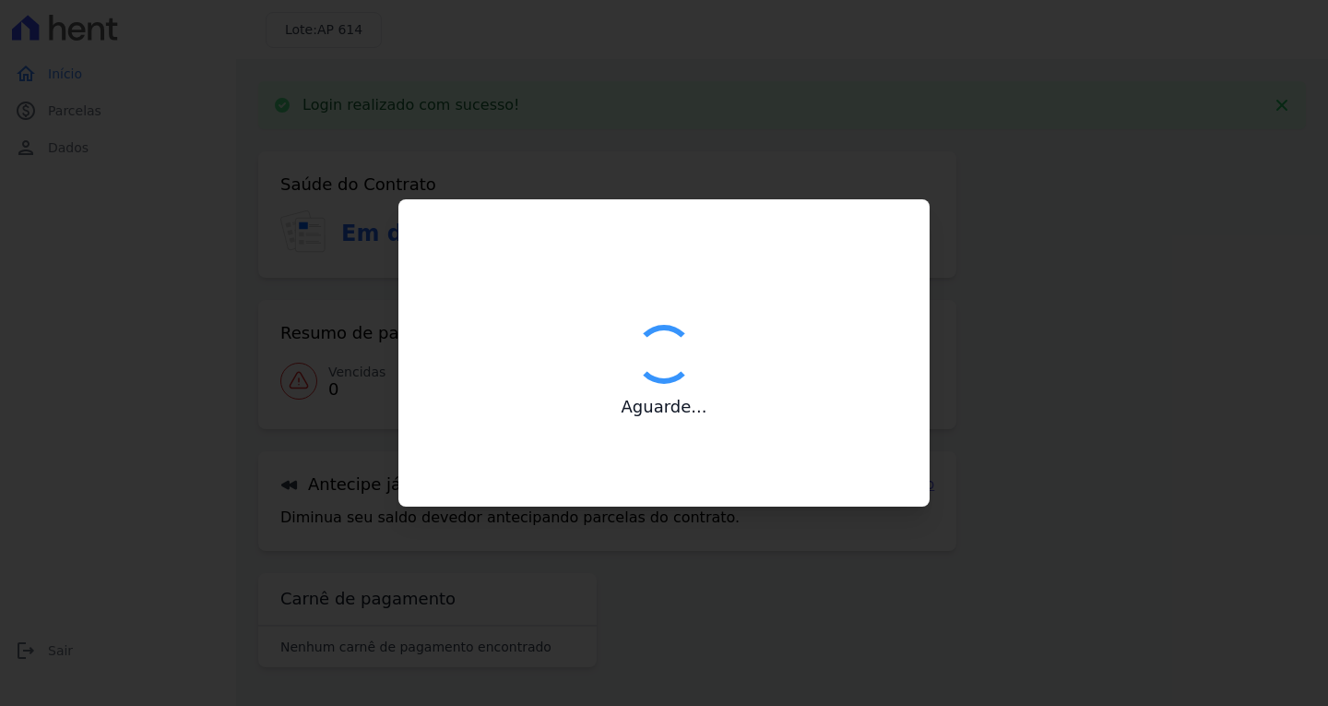
type input "Contatos confirmados com sucesso."
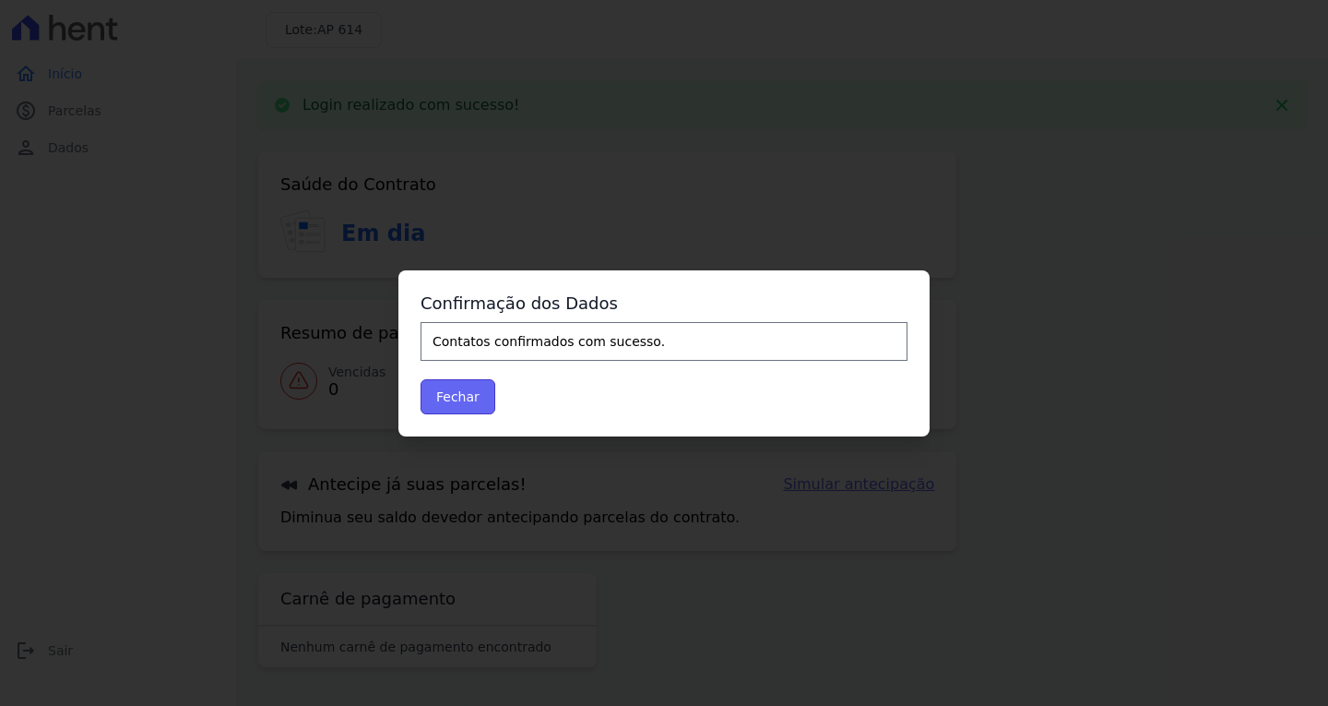
click at [470, 395] on button "Fechar" at bounding box center [458, 396] width 75 height 35
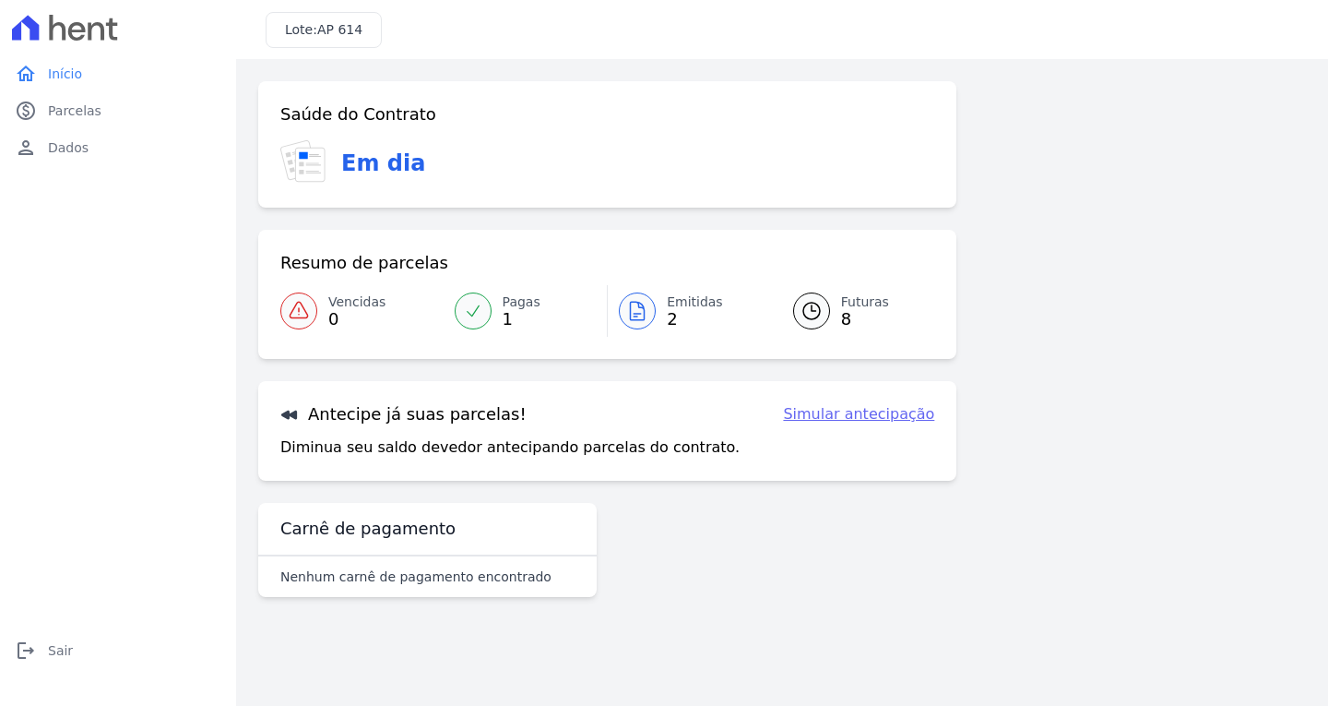
click at [627, 306] on icon at bounding box center [637, 311] width 22 height 22
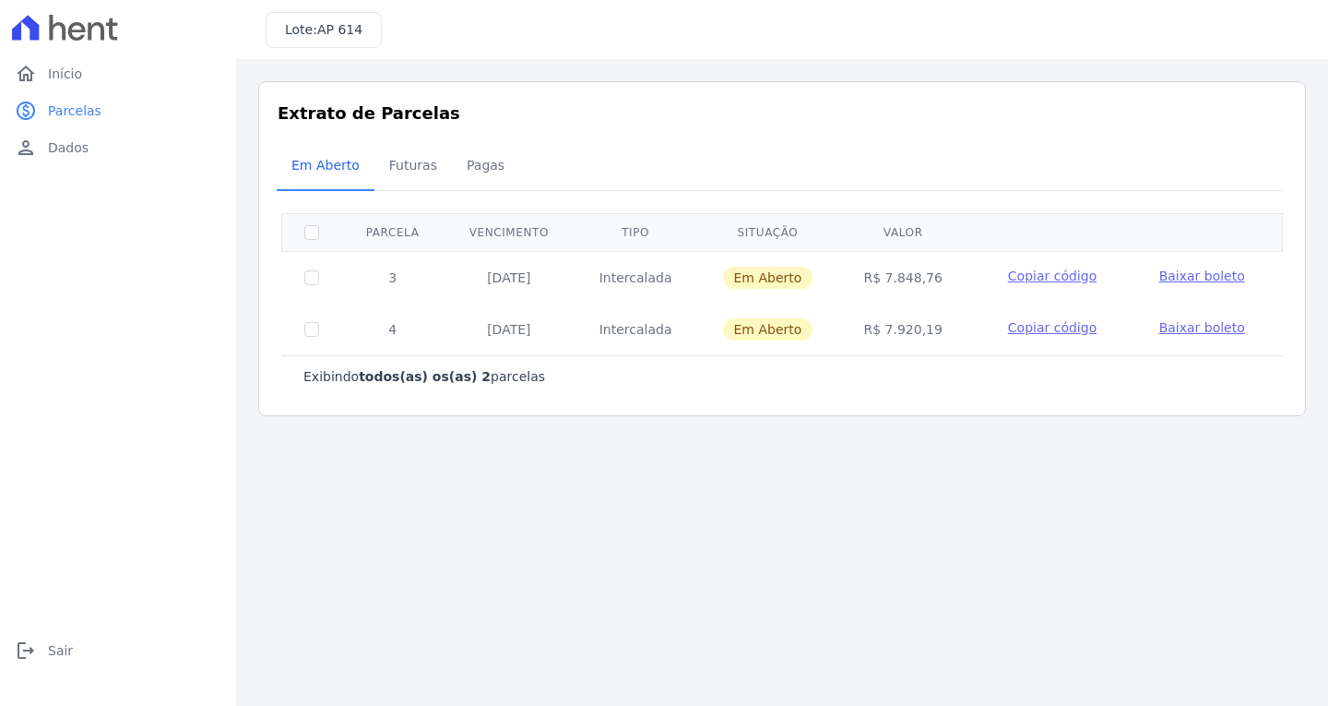
click at [1172, 269] on span "Baixar boleto" at bounding box center [1203, 275] width 86 height 15
drag, startPoint x: 39, startPoint y: 655, endPoint x: 30, endPoint y: 648, distance: 10.5
click at [39, 655] on link "logout Sair" at bounding box center [117, 650] width 221 height 37
